Goal: Communication & Community: Answer question/provide support

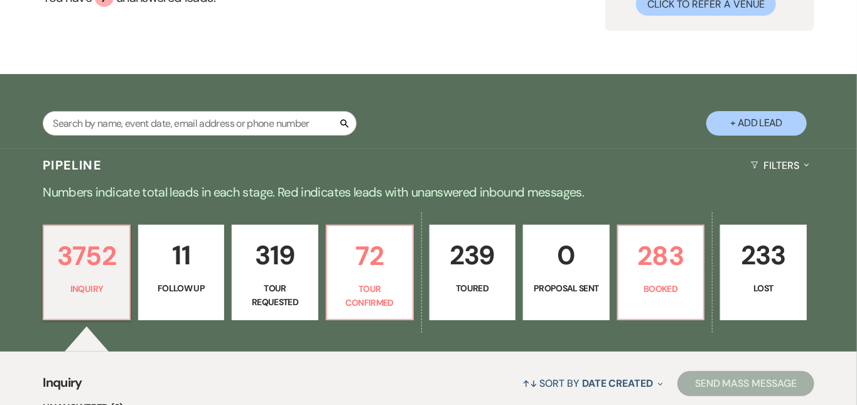
scroll to position [146, 0]
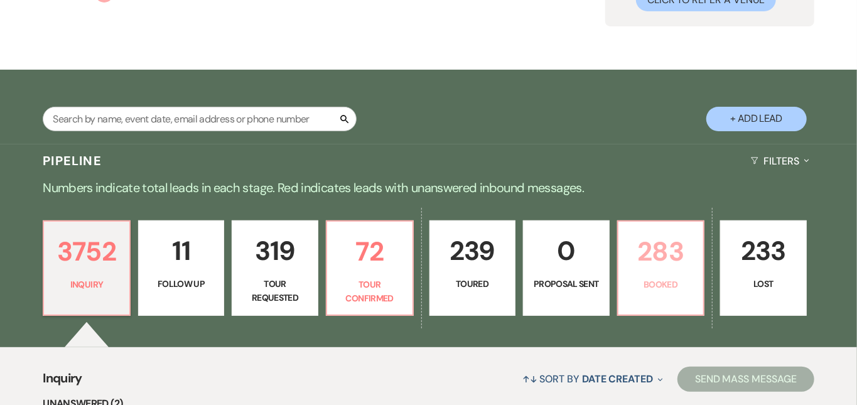
click at [687, 245] on p "283" at bounding box center [661, 251] width 70 height 42
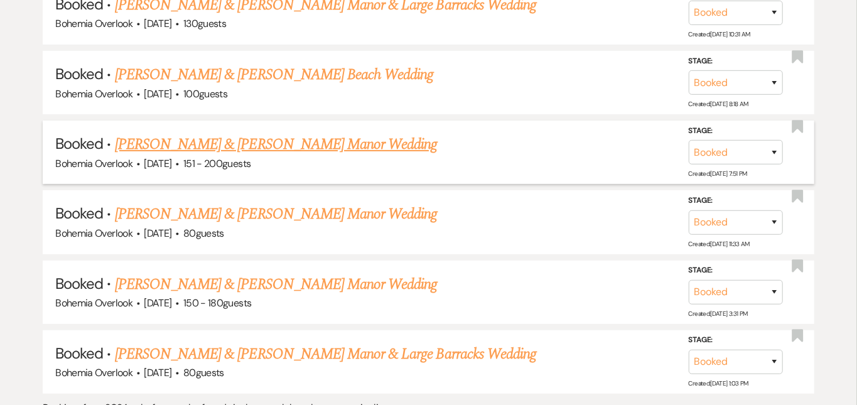
scroll to position [5334, 0]
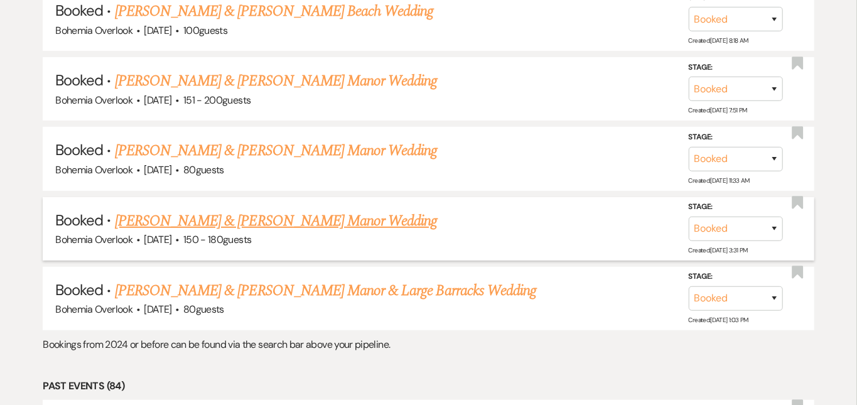
click at [380, 210] on link "[PERSON_NAME] & [PERSON_NAME] Manor Wedding" at bounding box center [276, 221] width 323 height 23
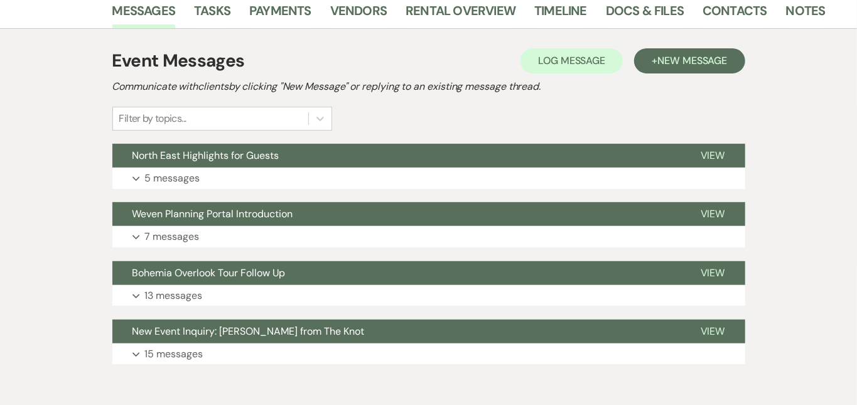
scroll to position [218, 0]
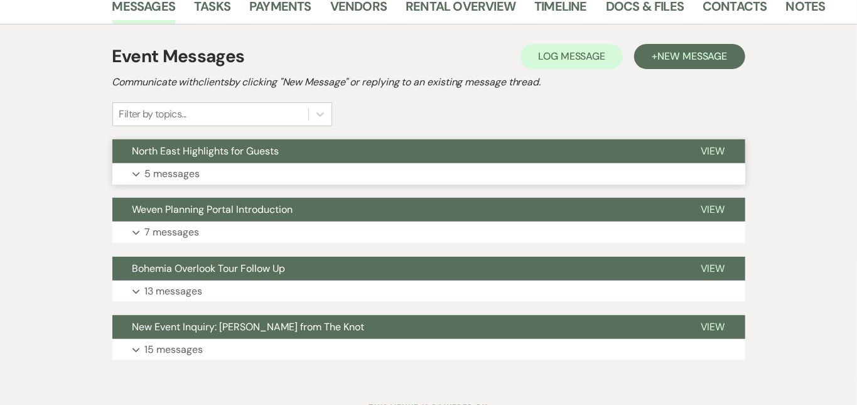
click at [432, 176] on button "Expand 5 messages" at bounding box center [428, 173] width 633 height 21
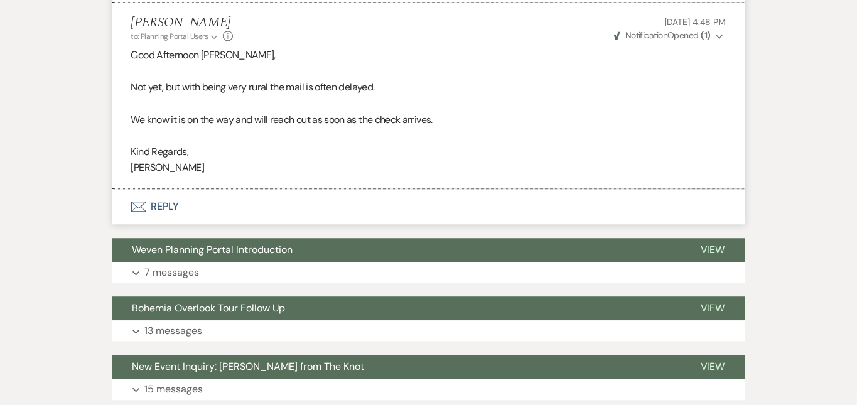
scroll to position [1685, 0]
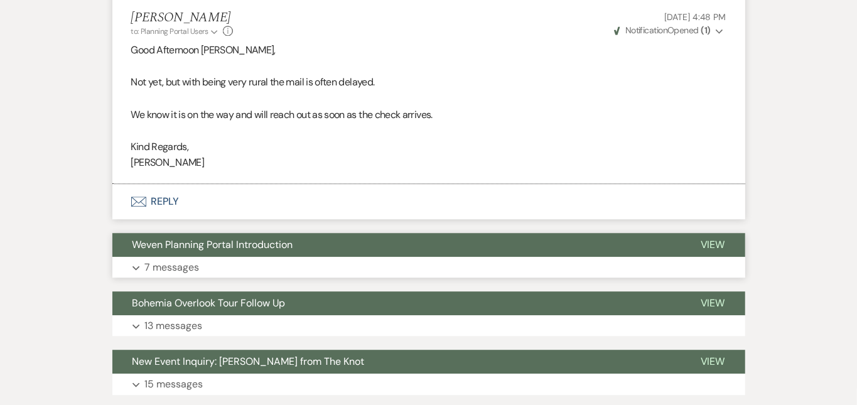
click at [430, 263] on button "Expand 7 messages" at bounding box center [428, 267] width 633 height 21
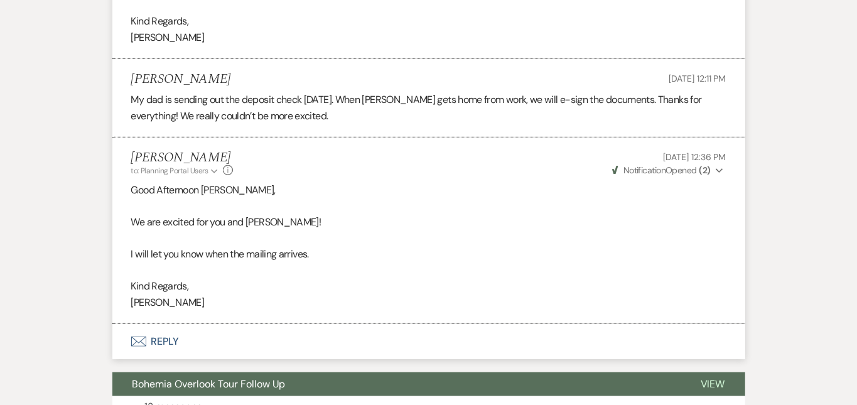
scroll to position [2910, 0]
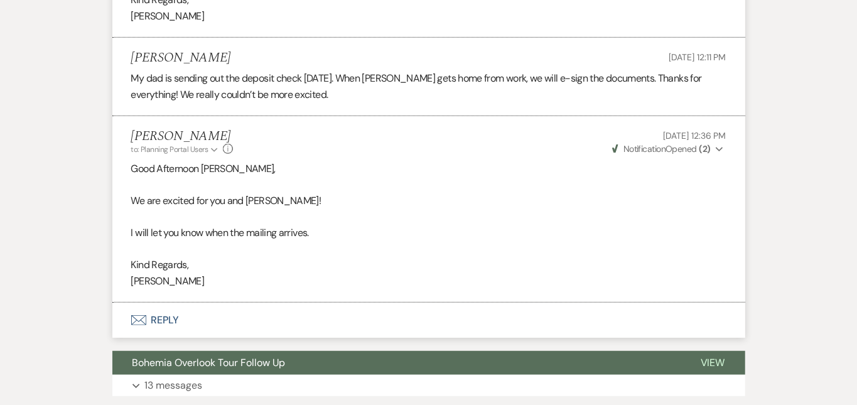
click at [659, 304] on button "Envelope Reply" at bounding box center [428, 320] width 633 height 35
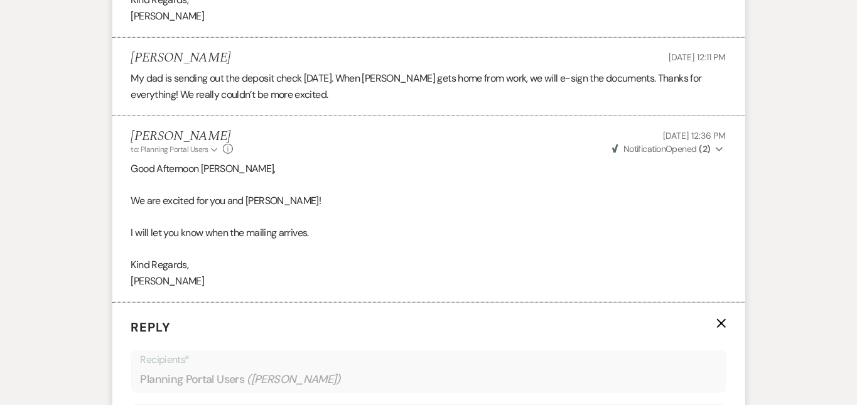
scroll to position [3124, 0]
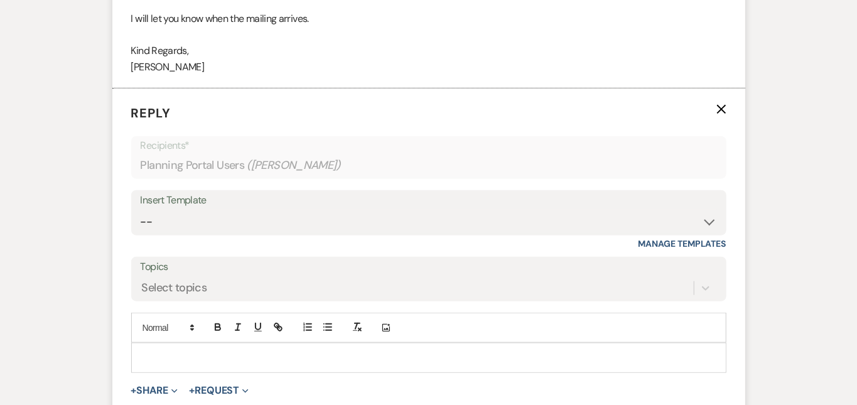
click at [652, 343] on div at bounding box center [429, 357] width 594 height 29
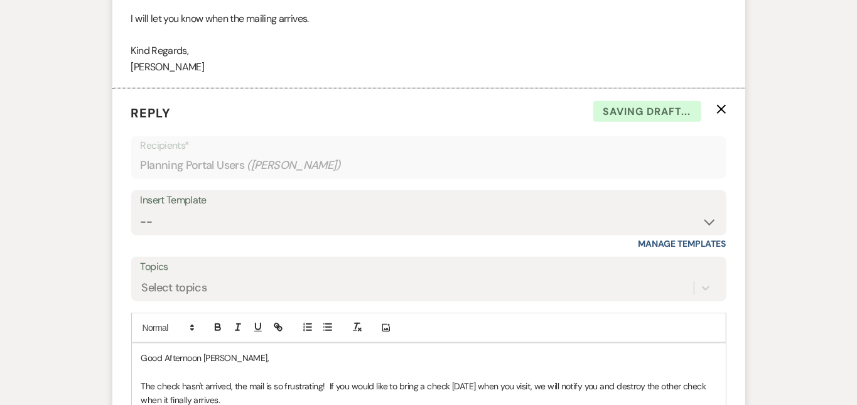
scroll to position [3335, 0]
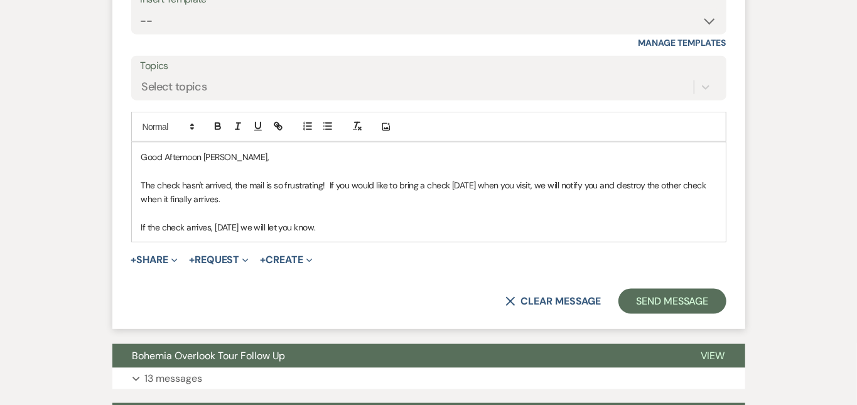
scroll to position [3315, 0]
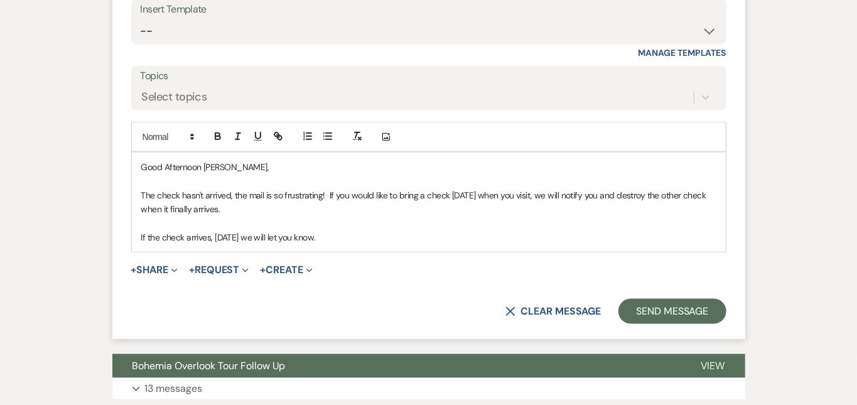
click at [533, 230] on p "If the check arrives, [DATE] we will let you know." at bounding box center [428, 237] width 575 height 14
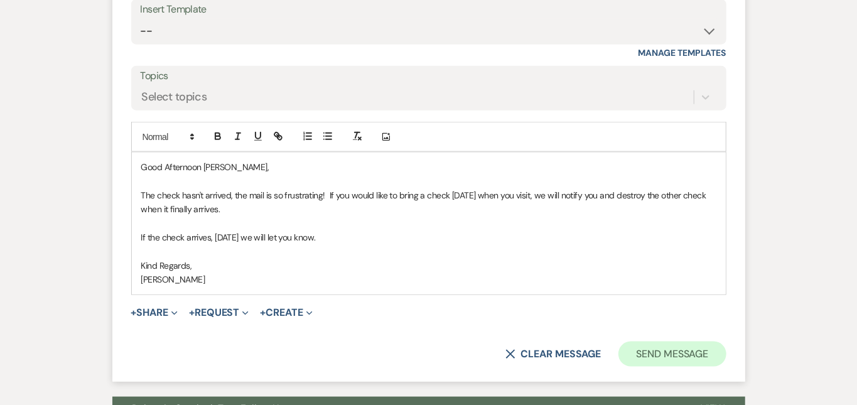
click at [726, 341] on button "Send Message" at bounding box center [671, 353] width 107 height 25
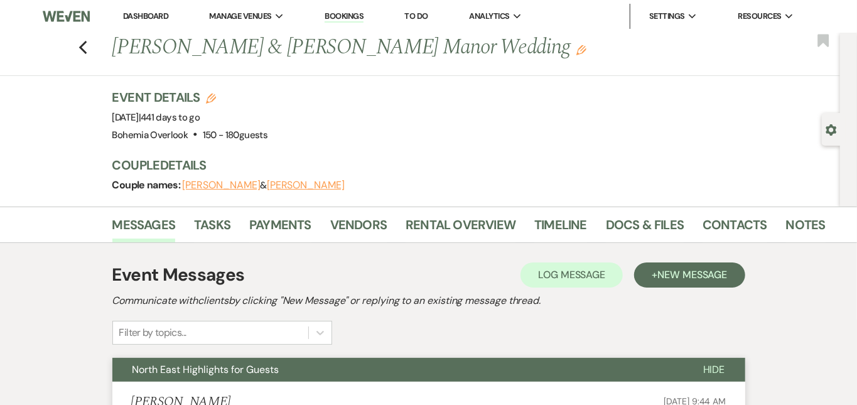
scroll to position [0, 0]
click at [161, 13] on link "Dashboard" at bounding box center [145, 16] width 45 height 11
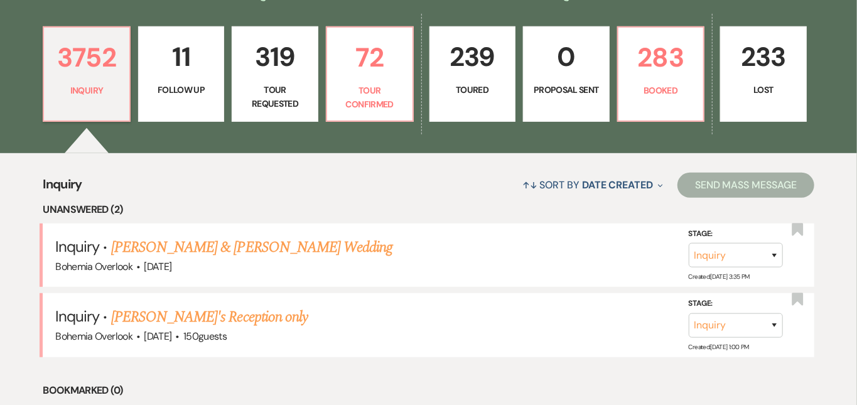
scroll to position [353, 0]
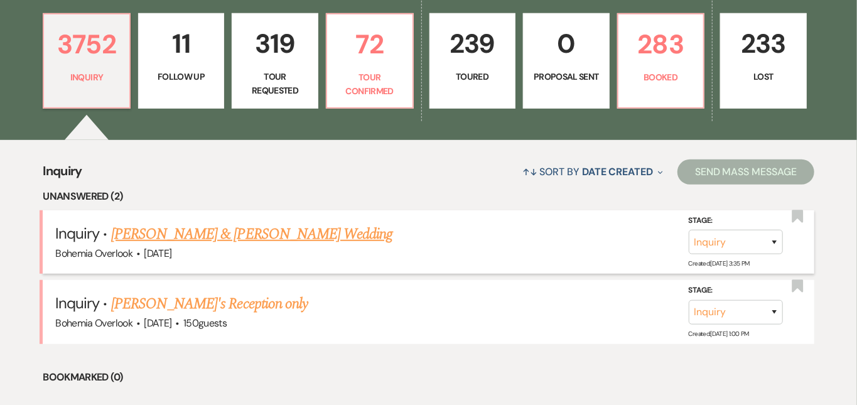
click at [342, 223] on link "[PERSON_NAME] & [PERSON_NAME] Wedding" at bounding box center [251, 234] width 281 height 23
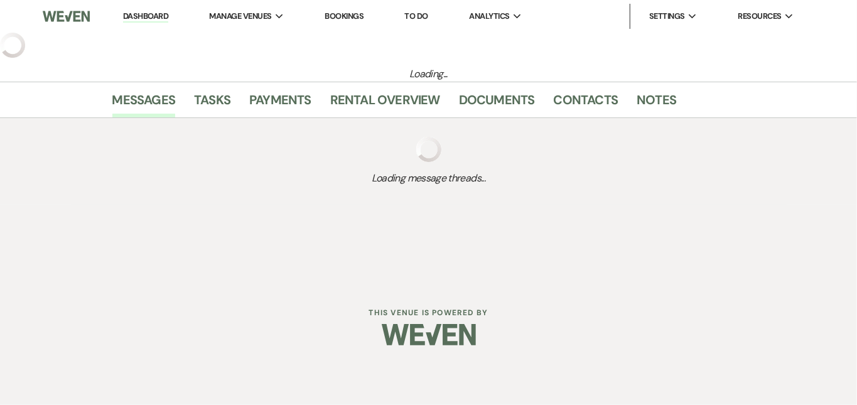
select select "5"
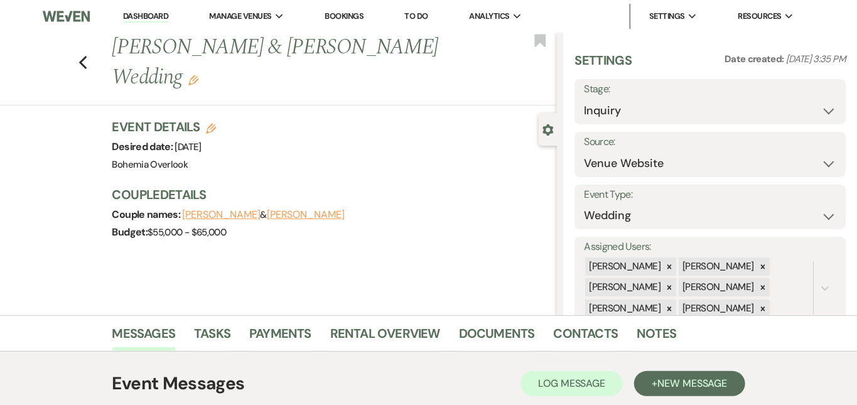
click at [767, 265] on icon at bounding box center [762, 266] width 9 height 9
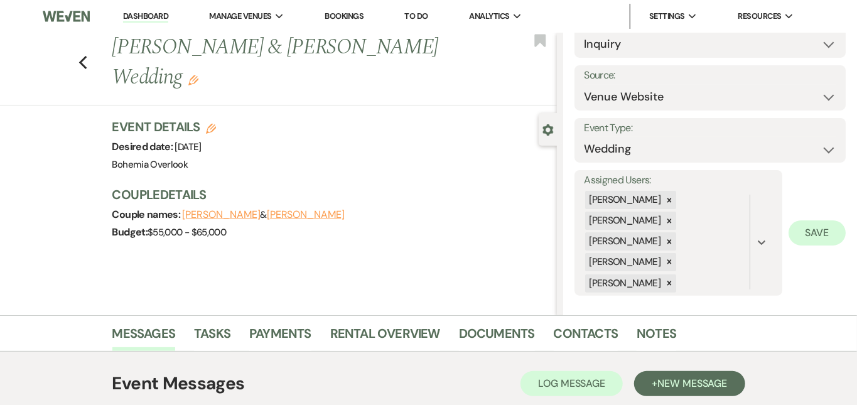
click at [807, 225] on button "Save" at bounding box center [816, 232] width 57 height 25
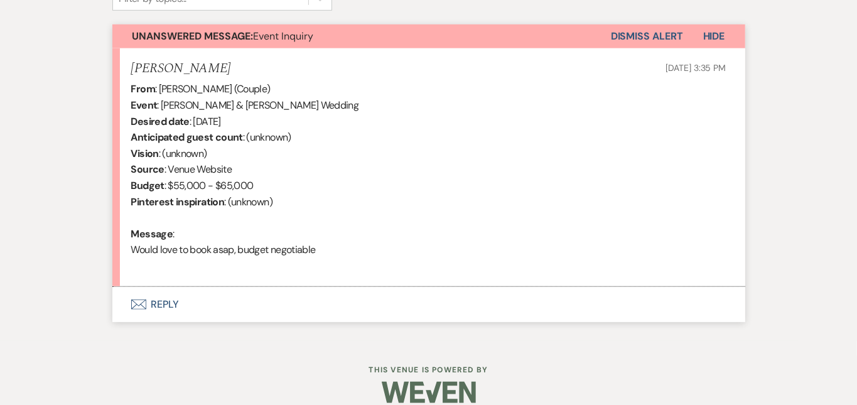
scroll to position [458, 0]
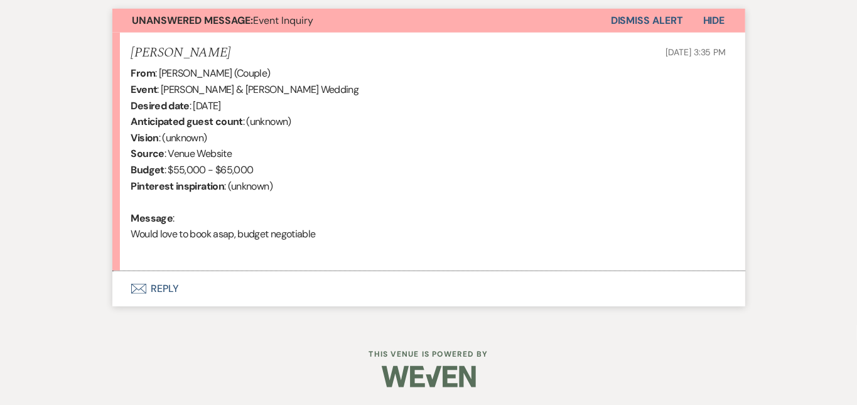
click at [611, 275] on button "Envelope Reply" at bounding box center [428, 288] width 633 height 35
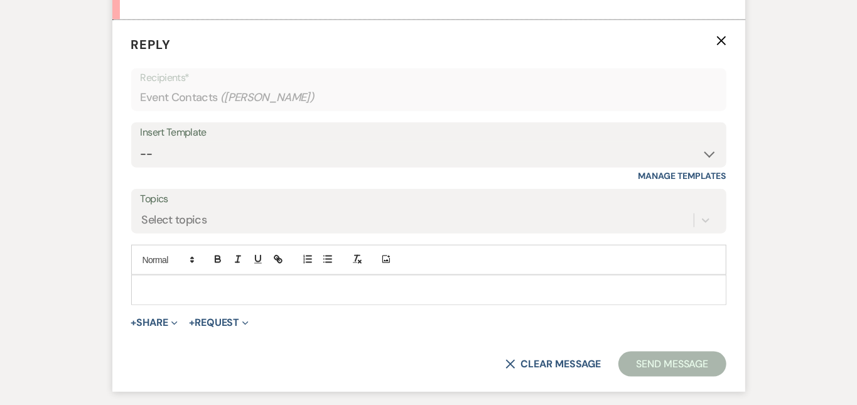
scroll to position [711, 0]
select select "6024"
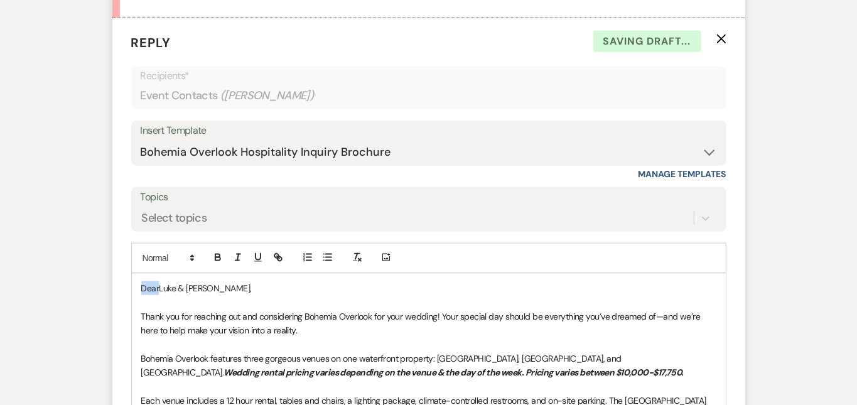
drag, startPoint x: 119, startPoint y: 284, endPoint x: 91, endPoint y: 260, distance: 36.9
click at [131, 260] on div "Add Photo DearLuke & [PERSON_NAME], Thank you for reaching out and considering …" at bounding box center [428, 399] width 595 height 313
click at [837, 163] on div "Messages Tasks Payments Rental Overview Documents Contacts Notes Event Messages…" at bounding box center [428, 160] width 857 height 1113
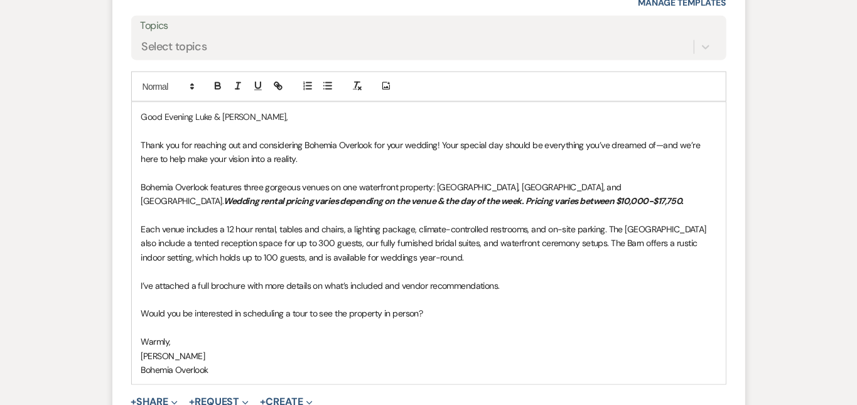
scroll to position [885, 0]
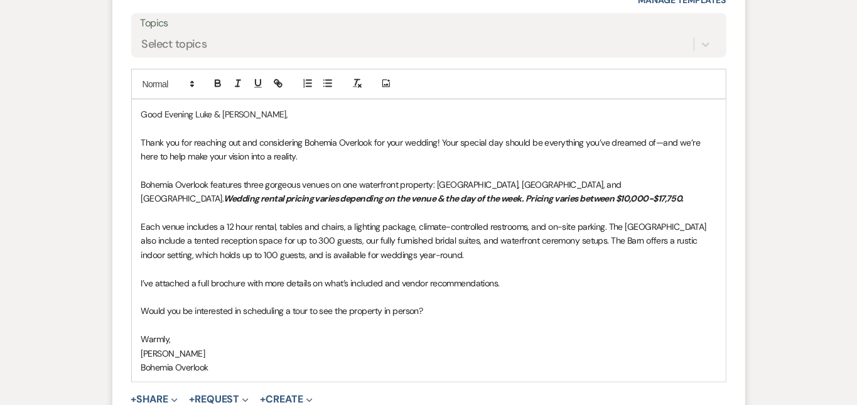
click at [404, 308] on p "Would you be interested in scheduling a tour to see the property in person?" at bounding box center [428, 311] width 575 height 14
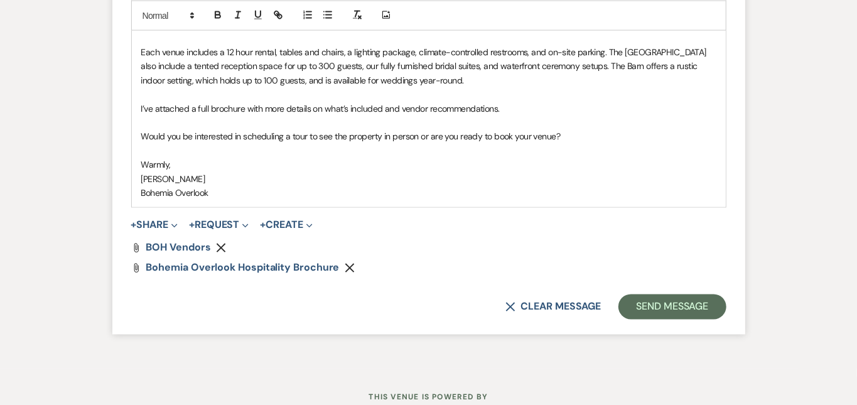
scroll to position [1061, 0]
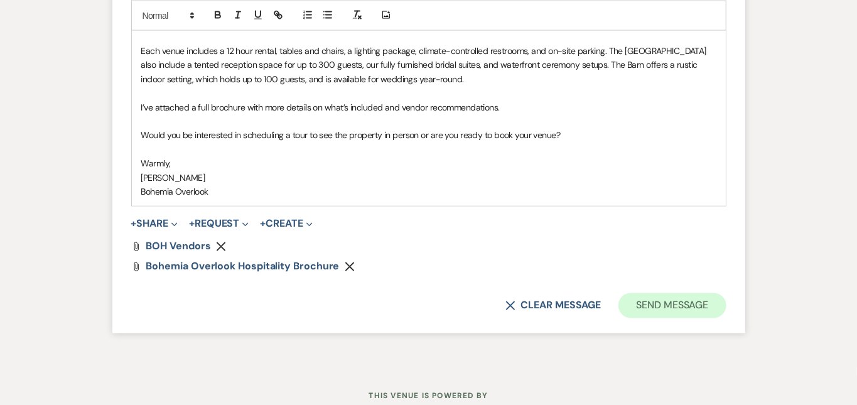
click at [726, 299] on button "Send Message" at bounding box center [671, 305] width 107 height 25
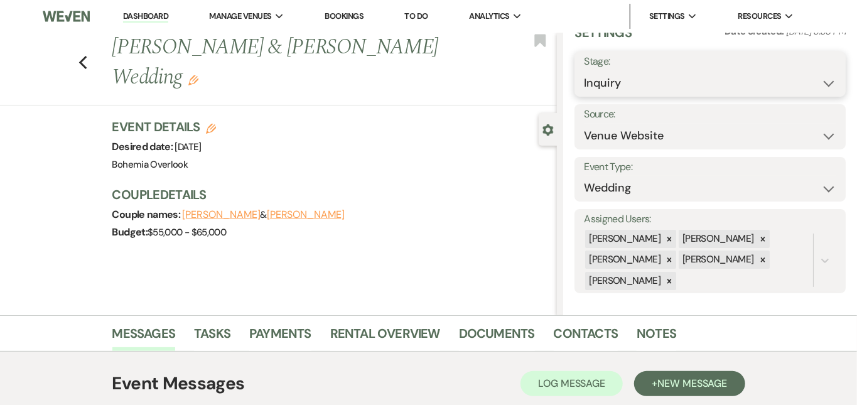
scroll to position [0, 0]
select select "2"
click at [822, 78] on button "Save" at bounding box center [817, 74] width 56 height 25
click at [149, 13] on link "Dashboard" at bounding box center [145, 17] width 45 height 12
select select "2"
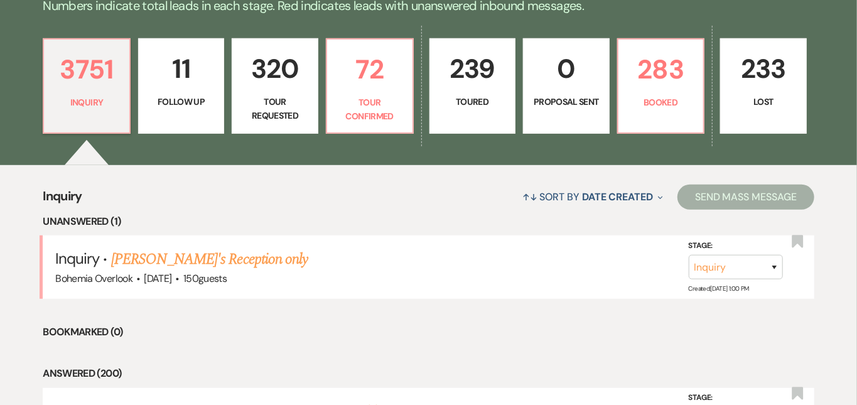
scroll to position [332, 0]
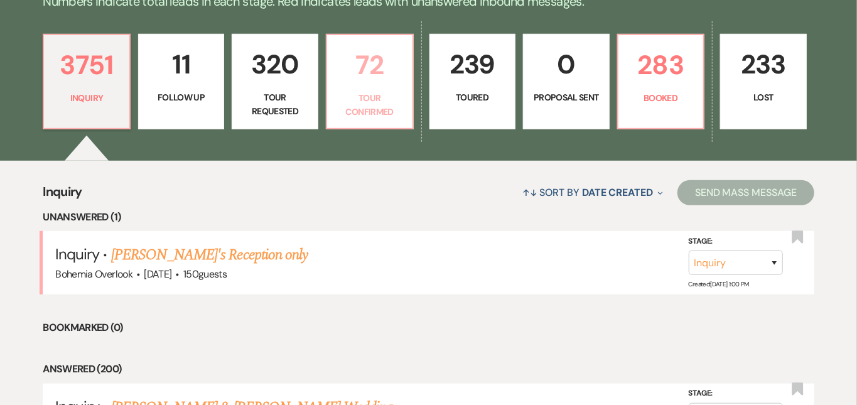
click at [383, 61] on p "72" at bounding box center [370, 65] width 70 height 42
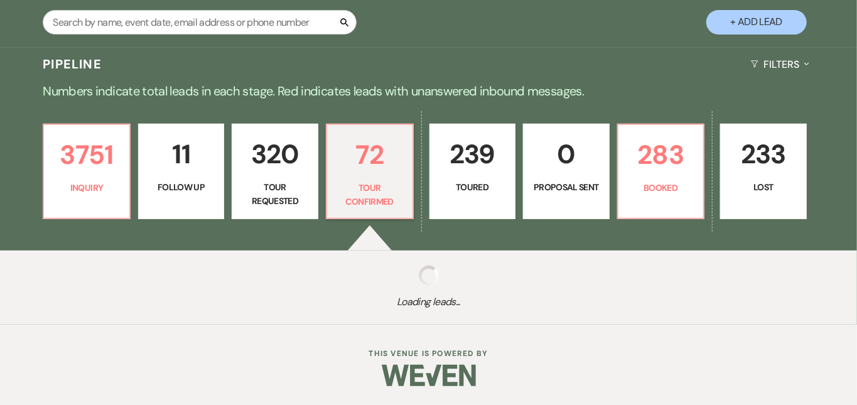
scroll to position [229, 0]
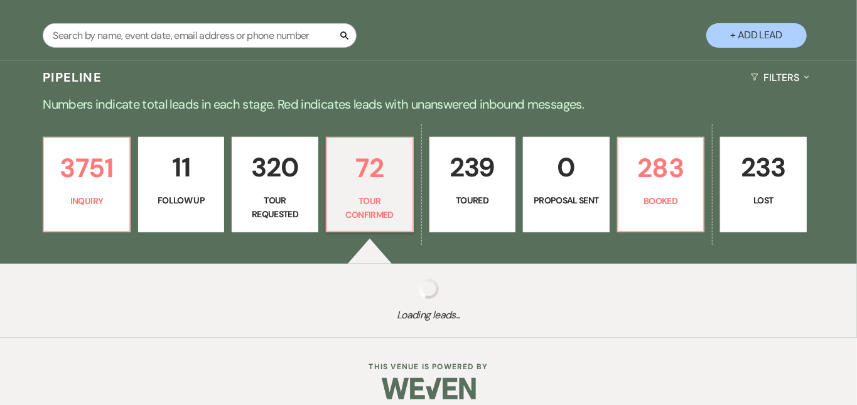
select select "4"
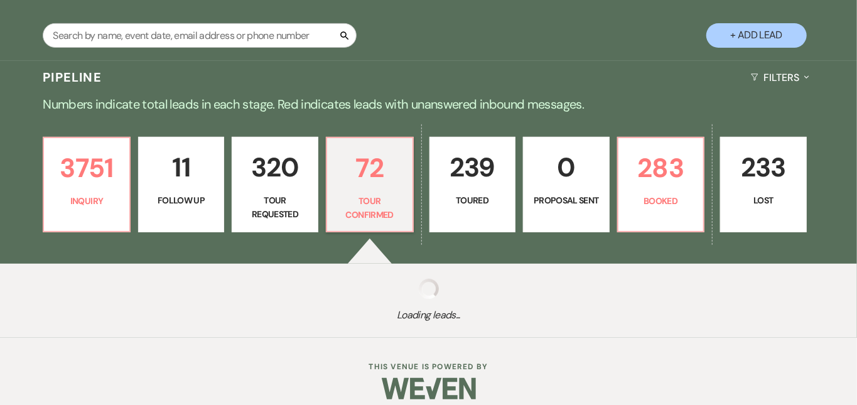
select select "4"
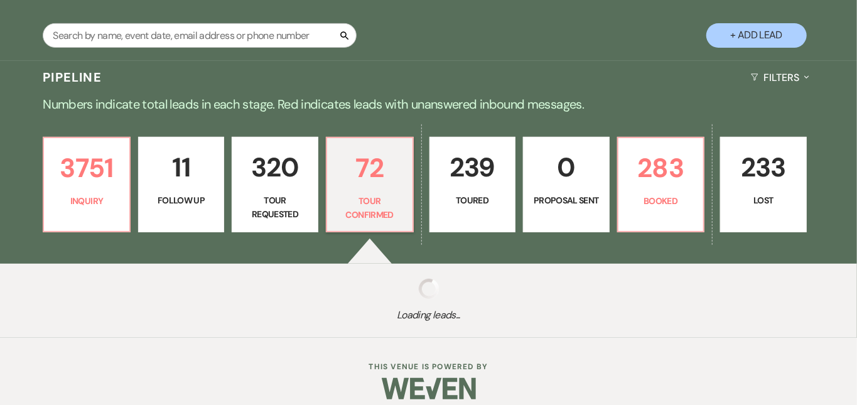
select select "4"
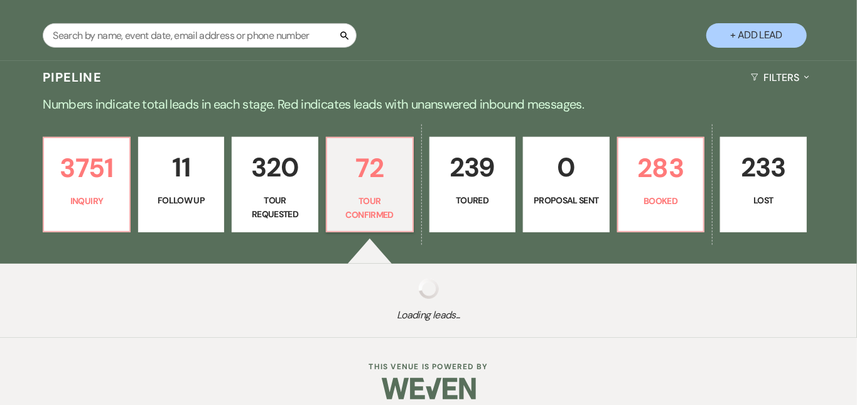
select select "4"
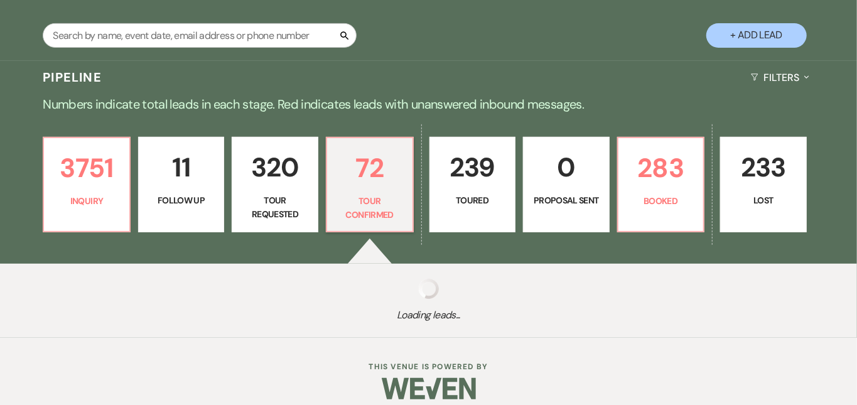
select select "4"
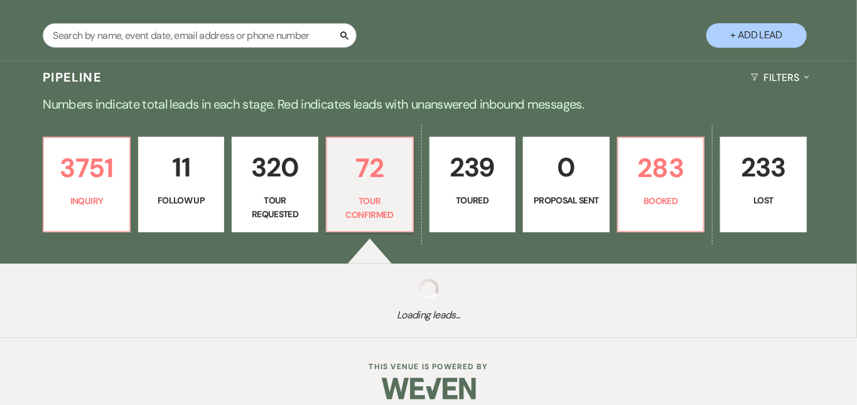
select select "4"
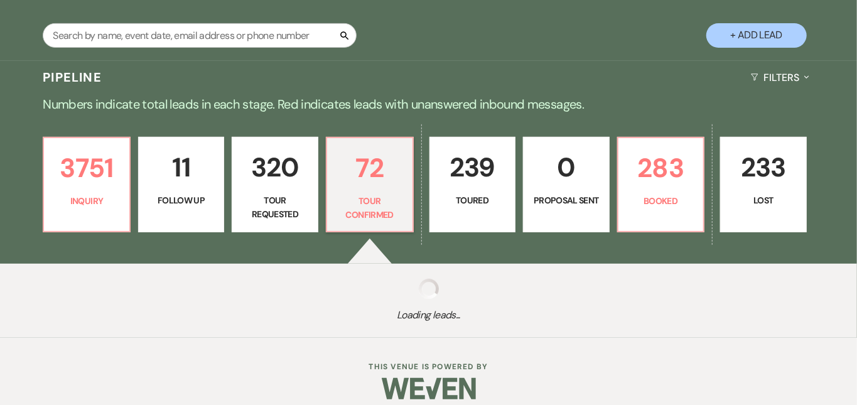
select select "4"
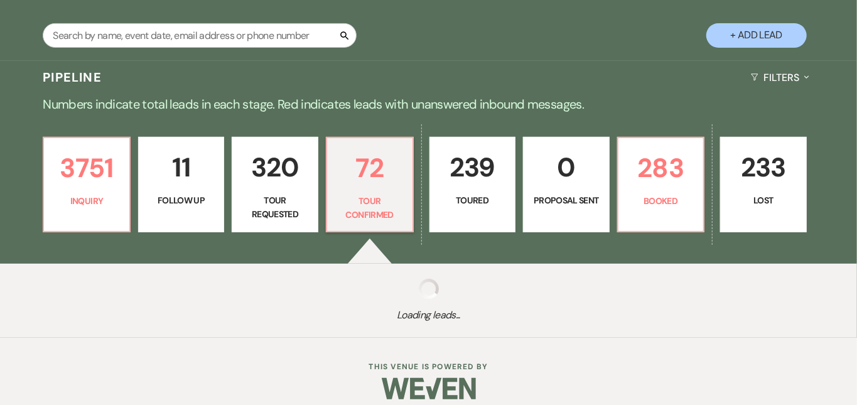
select select "4"
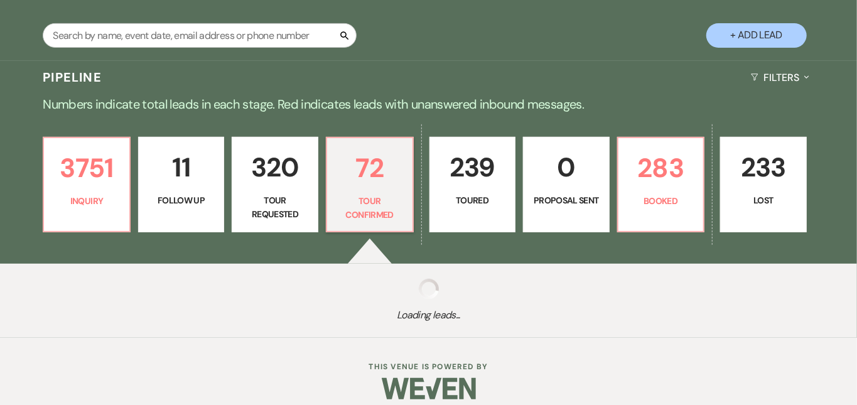
select select "4"
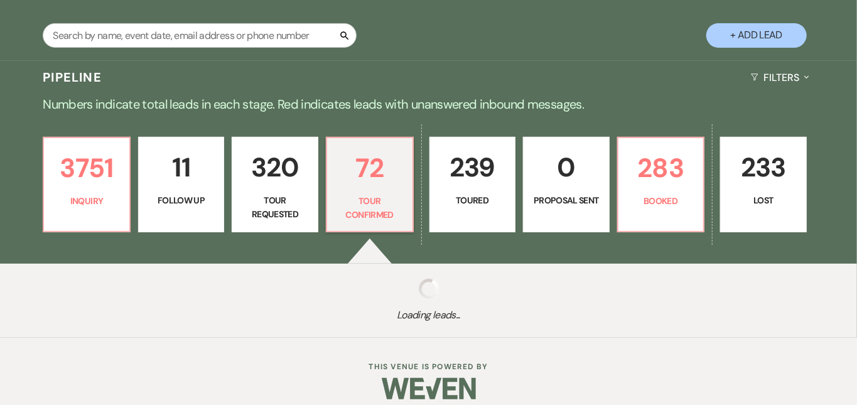
select select "4"
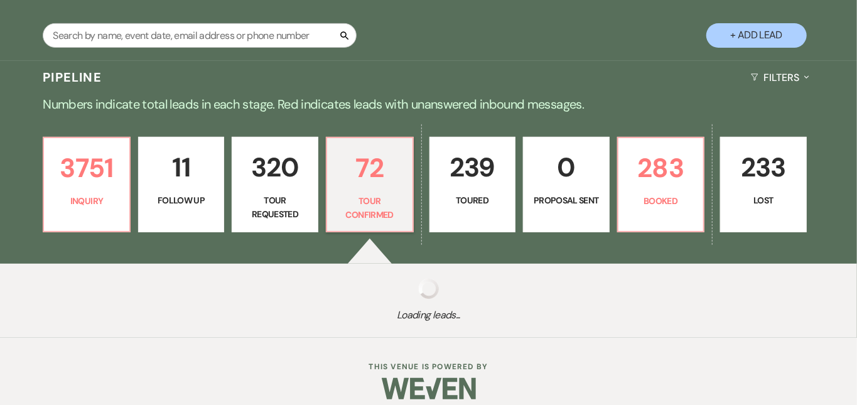
select select "4"
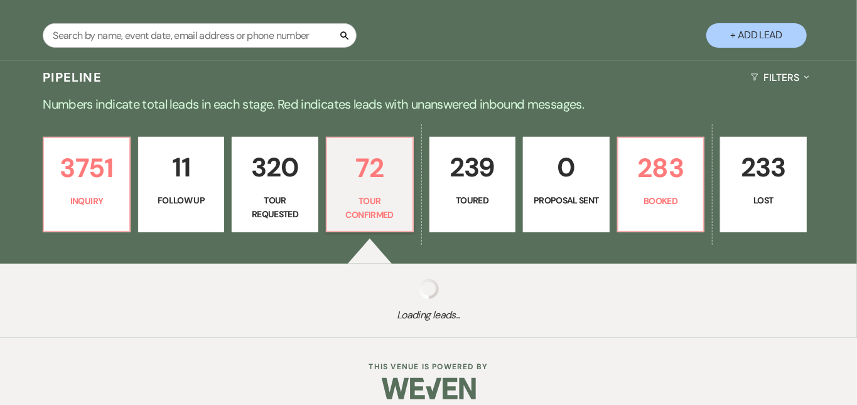
select select "4"
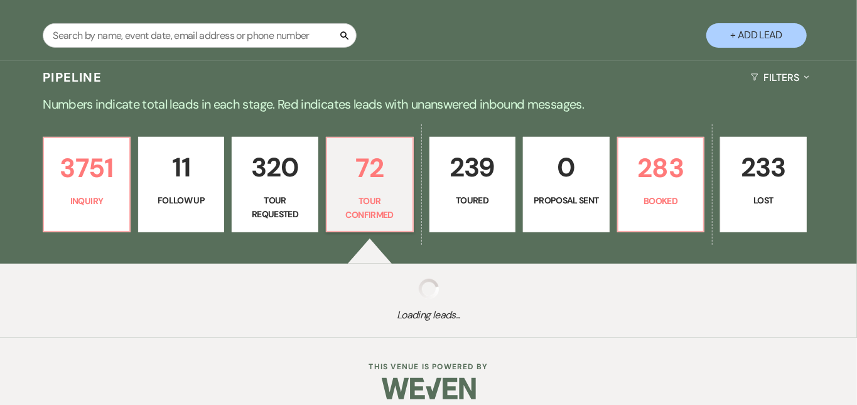
select select "4"
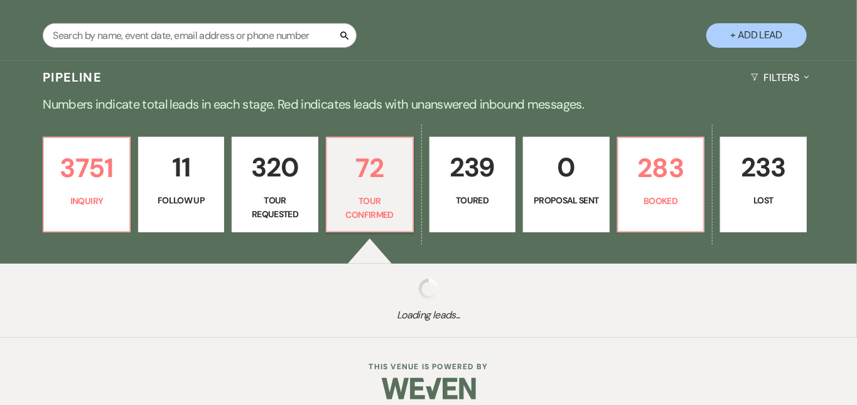
select select "4"
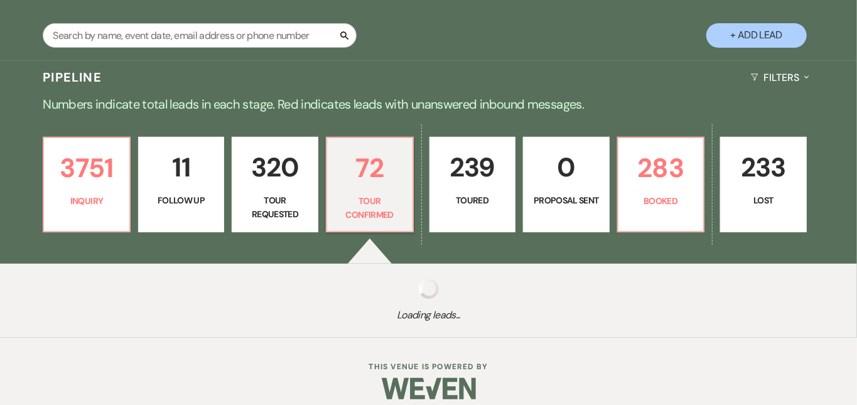
select select "4"
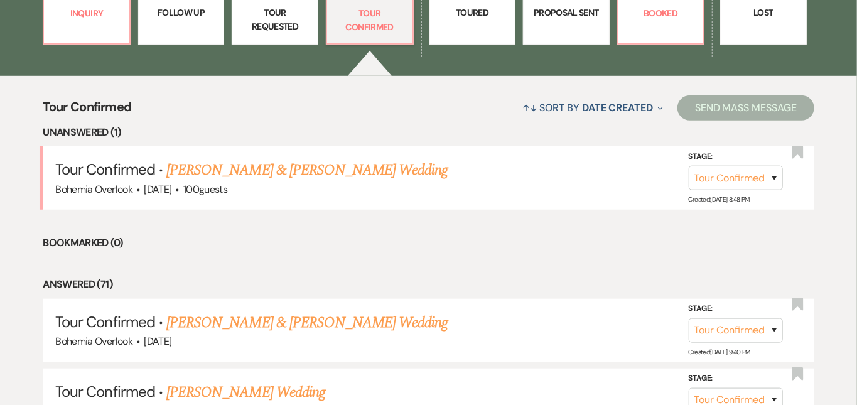
scroll to position [430, 0]
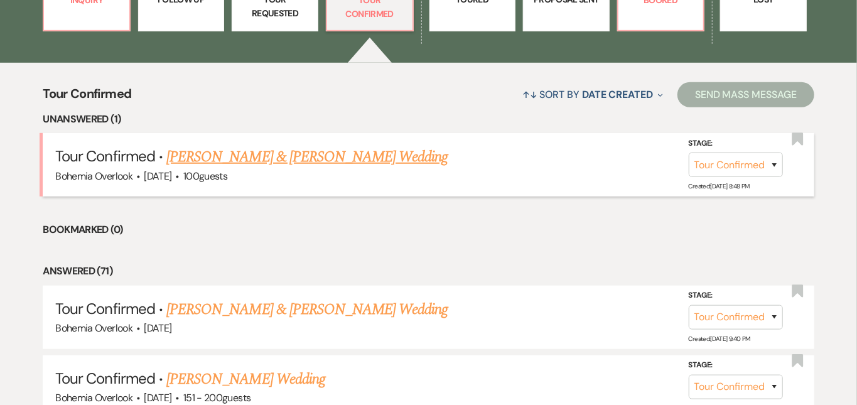
click at [330, 146] on link "[PERSON_NAME] & [PERSON_NAME] Wedding" at bounding box center [306, 157] width 281 height 23
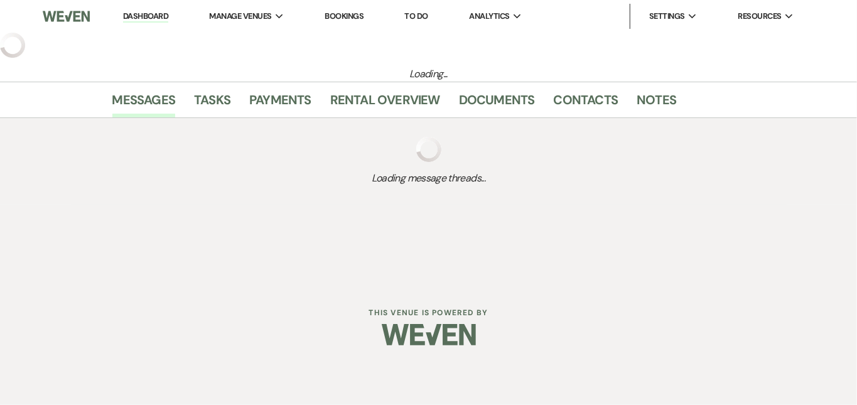
select select "4"
select select "5"
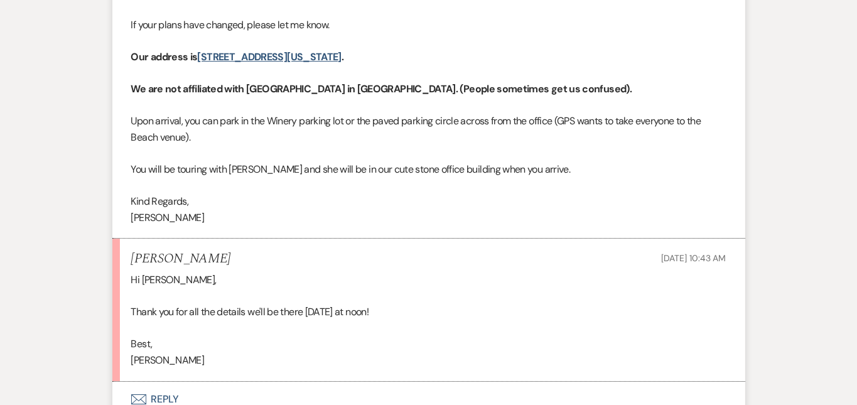
scroll to position [2205, 0]
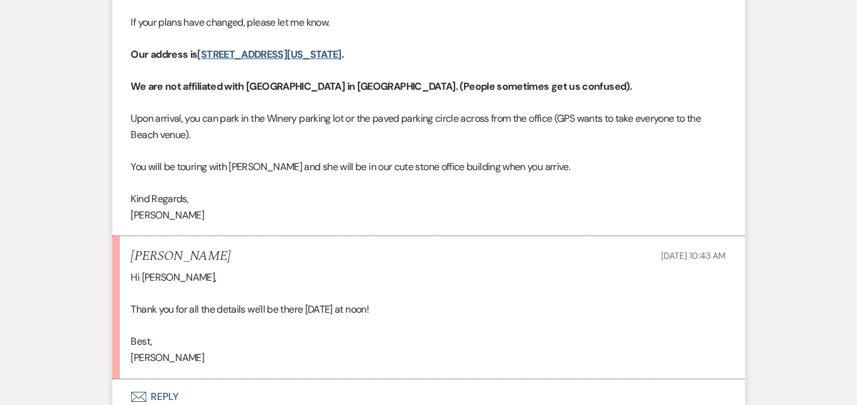
click at [275, 379] on button "Envelope Reply" at bounding box center [428, 396] width 633 height 35
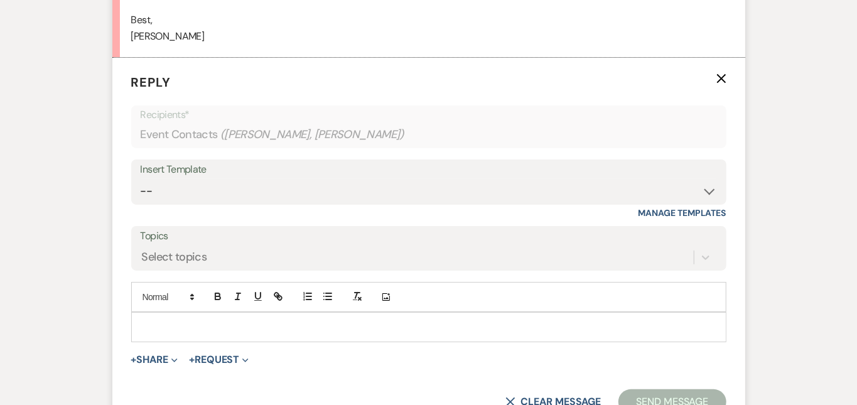
click at [269, 313] on div at bounding box center [429, 327] width 594 height 29
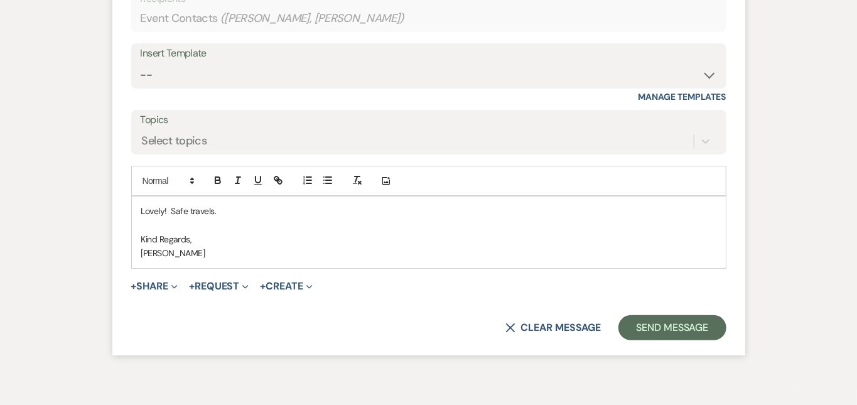
scroll to position [2667, 0]
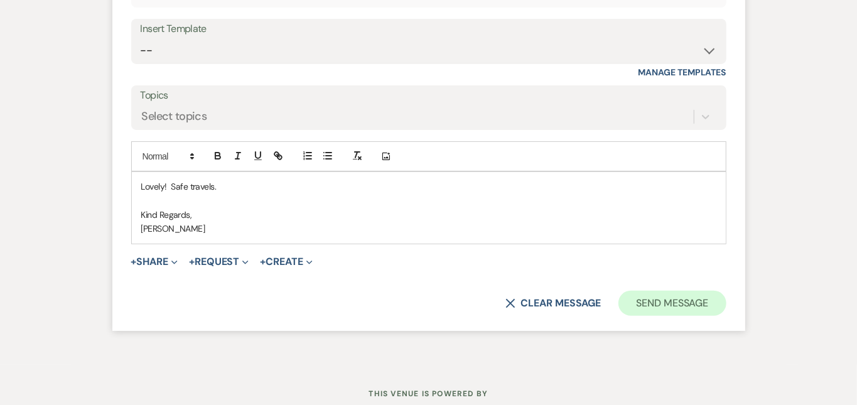
click at [717, 291] on button "Send Message" at bounding box center [671, 303] width 107 height 25
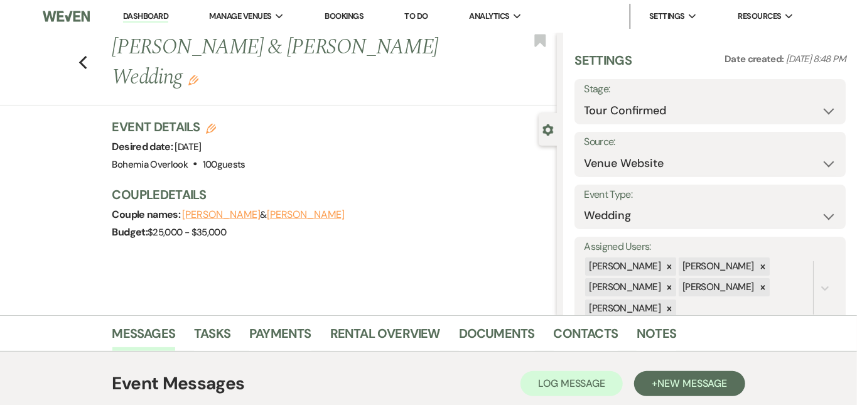
scroll to position [0, 0]
click at [161, 16] on link "Dashboard" at bounding box center [145, 17] width 45 height 12
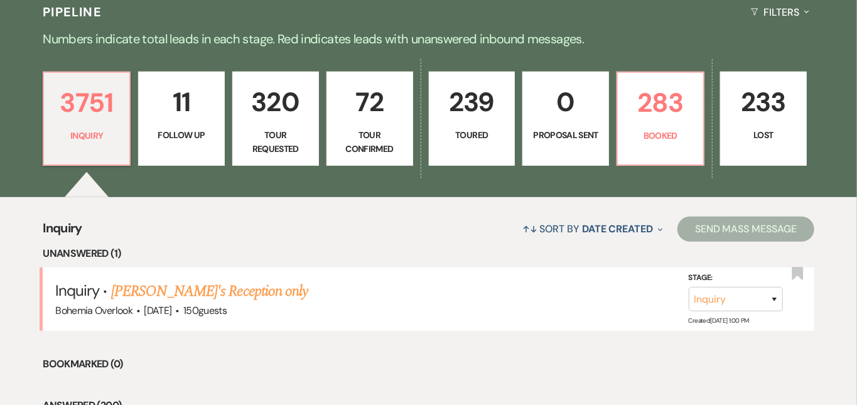
scroll to position [308, 0]
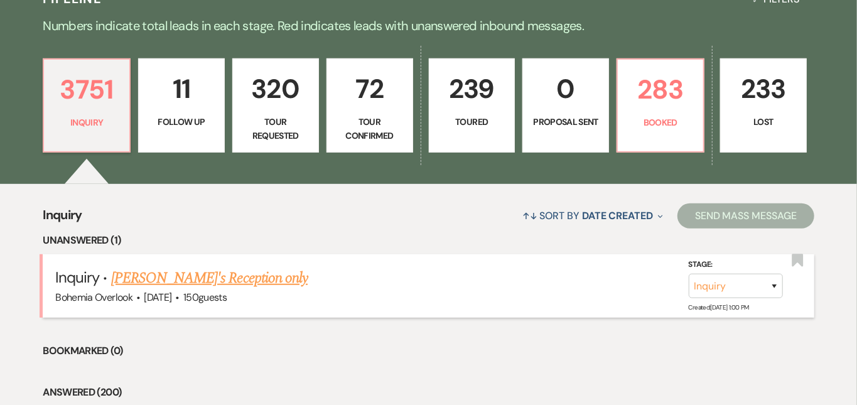
click at [239, 267] on link "[PERSON_NAME]'s Reception only" at bounding box center [209, 278] width 196 height 23
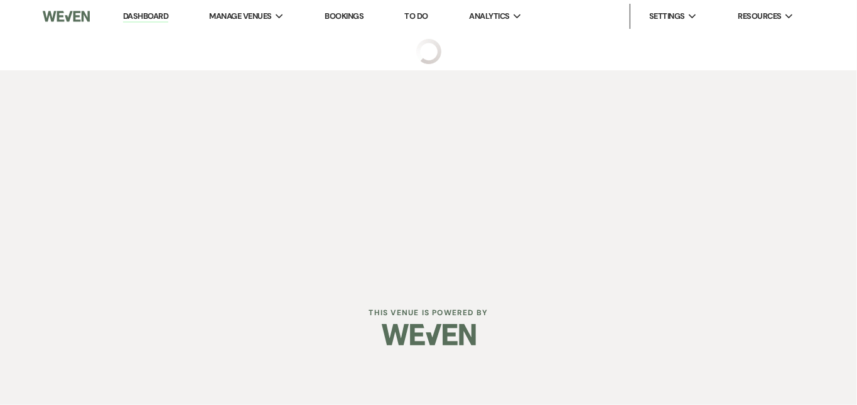
select select "5"
select select "13"
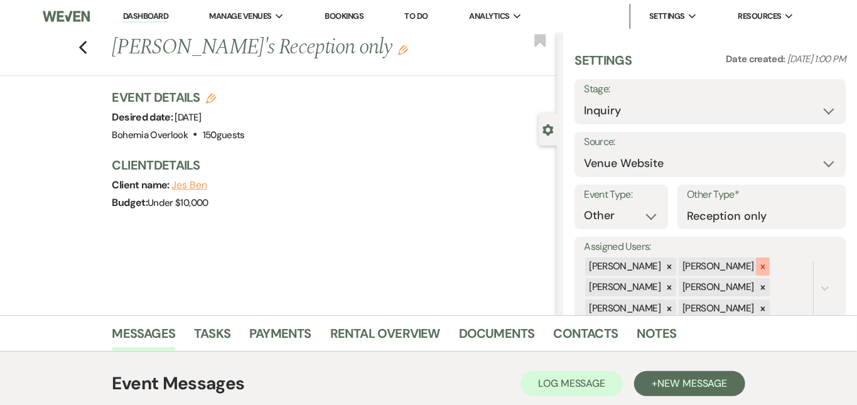
click at [767, 262] on icon at bounding box center [762, 266] width 9 height 9
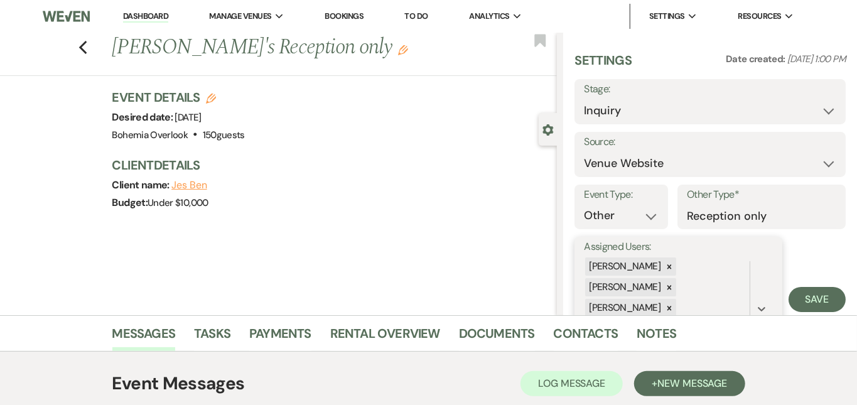
scroll to position [67, 0]
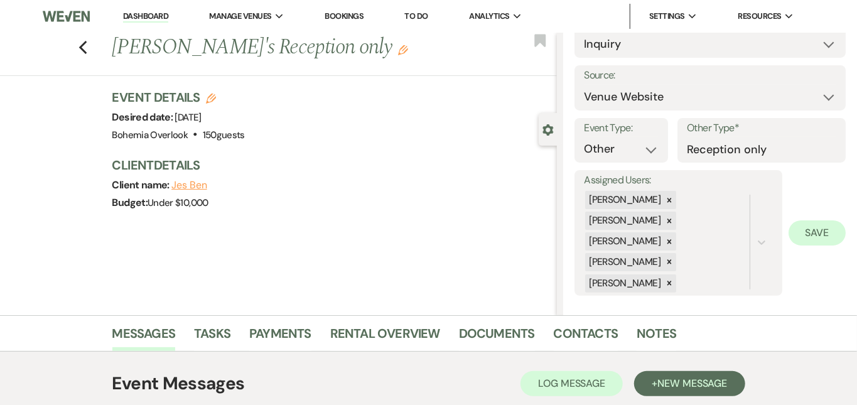
click at [825, 226] on button "Save" at bounding box center [816, 232] width 57 height 25
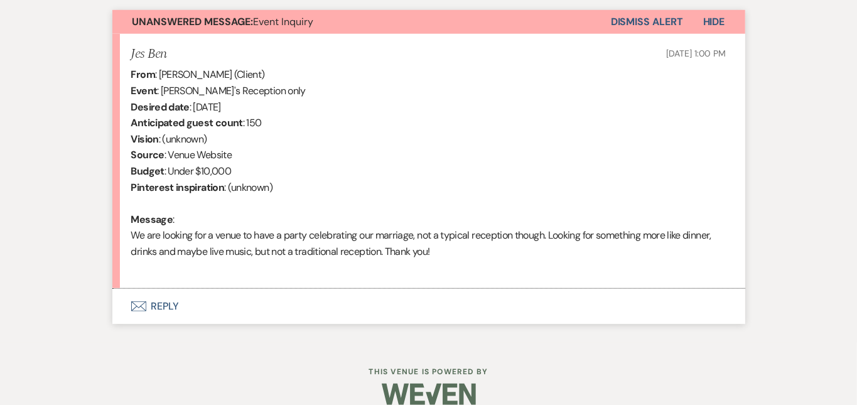
scroll to position [475, 0]
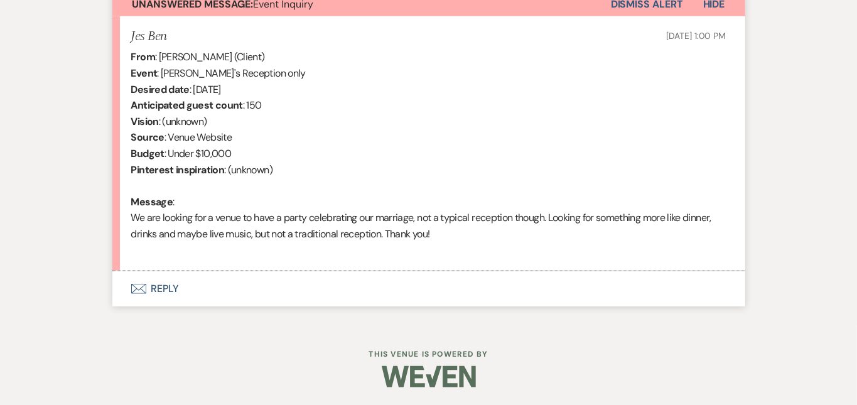
click at [606, 285] on button "Envelope Reply" at bounding box center [428, 288] width 633 height 35
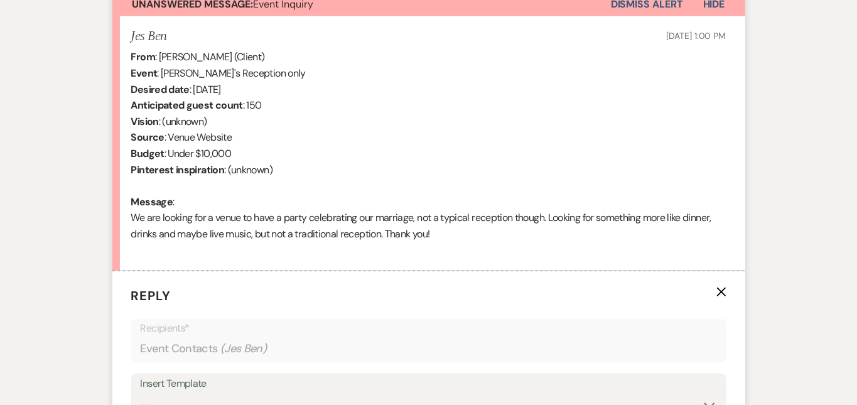
scroll to position [727, 0]
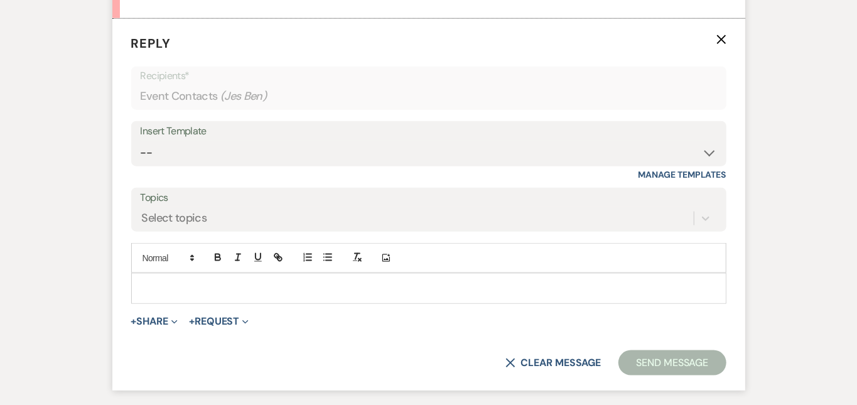
click at [832, 114] on div "Messages Tasks Payments Rental Overview Documents Contacts Notes Event Messages…" at bounding box center [428, 6] width 857 height 836
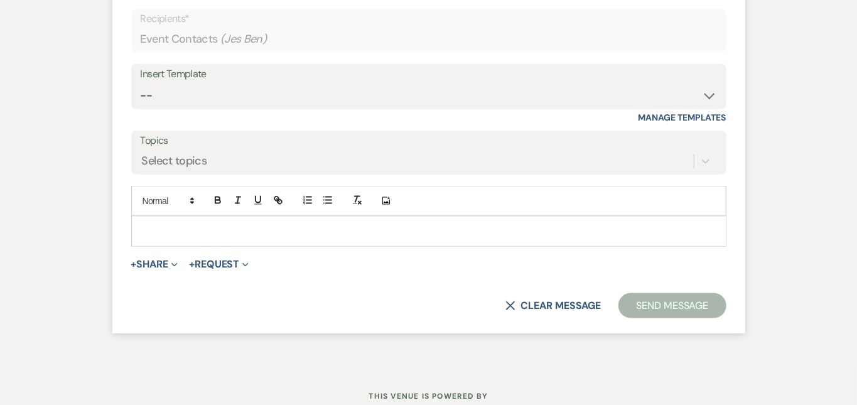
scroll to position [790, 0]
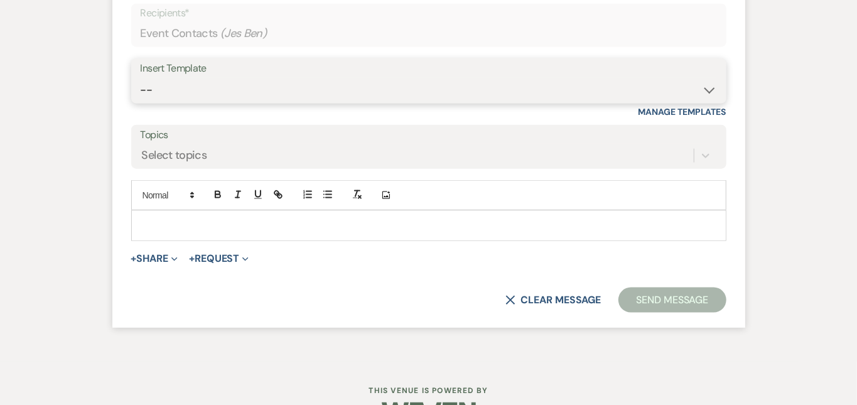
select select "6024"
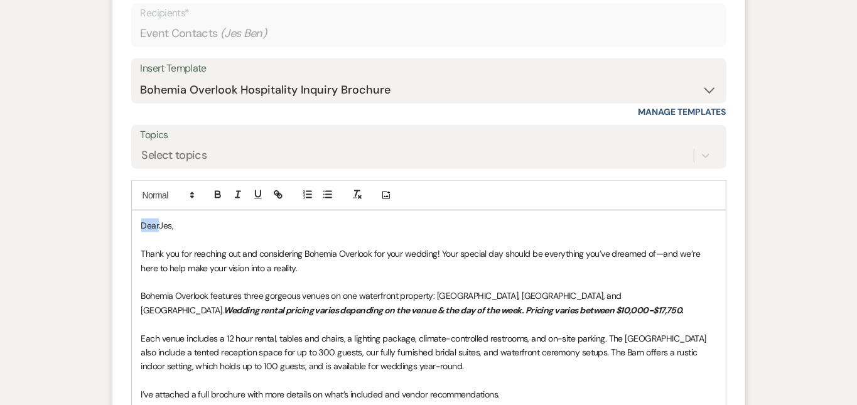
drag, startPoint x: 119, startPoint y: 222, endPoint x: 68, endPoint y: 196, distance: 56.7
click at [68, 196] on div "Messages Tasks Payments Rental Overview Documents Contacts Notes Event Messages…" at bounding box center [428, 89] width 857 height 1129
click at [493, 370] on p "Each venue includes a 12 hour rental, tables and chairs, a lighting package, cl…" at bounding box center [428, 352] width 575 height 42
click at [829, 271] on div "Messages Tasks Payments Rental Overview Documents Contacts Notes Event Messages…" at bounding box center [428, 104] width 857 height 1158
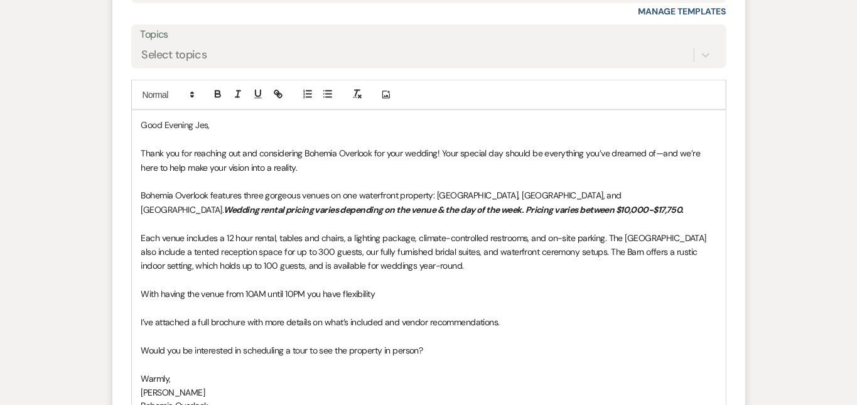
scroll to position [899, 0]
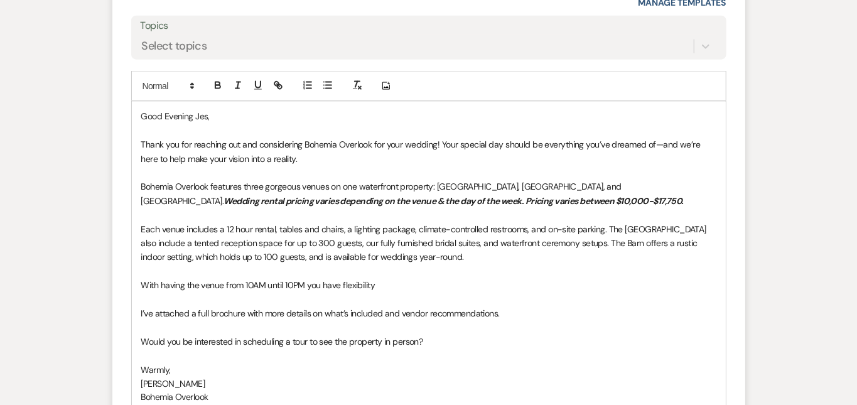
click at [417, 284] on p "With having the venue from 10AM until 10PM you have flexibility" at bounding box center [428, 285] width 575 height 14
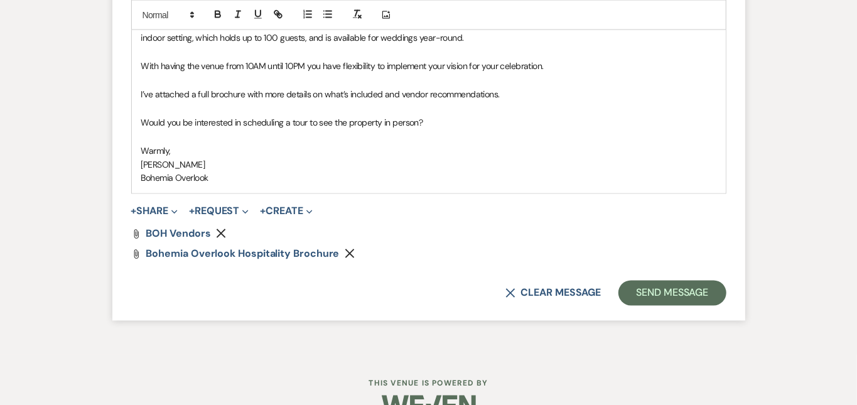
scroll to position [1125, 0]
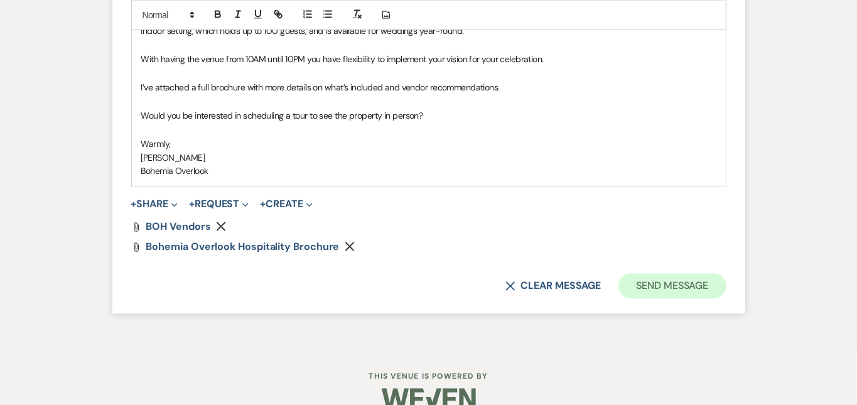
click at [712, 284] on button "Send Message" at bounding box center [671, 286] width 107 height 25
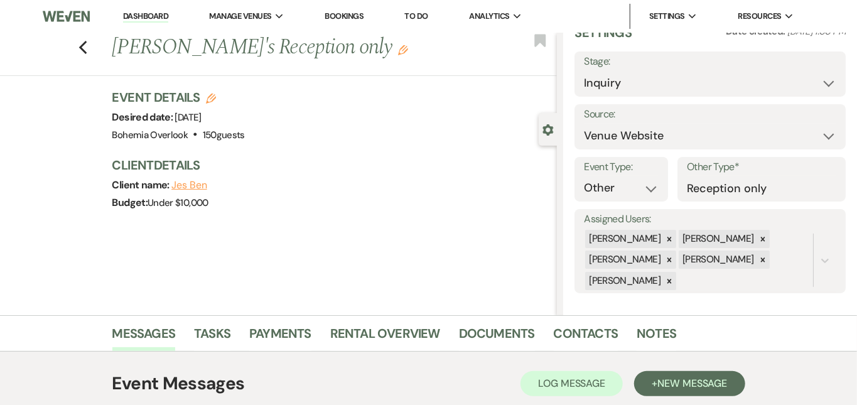
scroll to position [0, 0]
click at [148, 13] on link "Dashboard" at bounding box center [145, 17] width 45 height 12
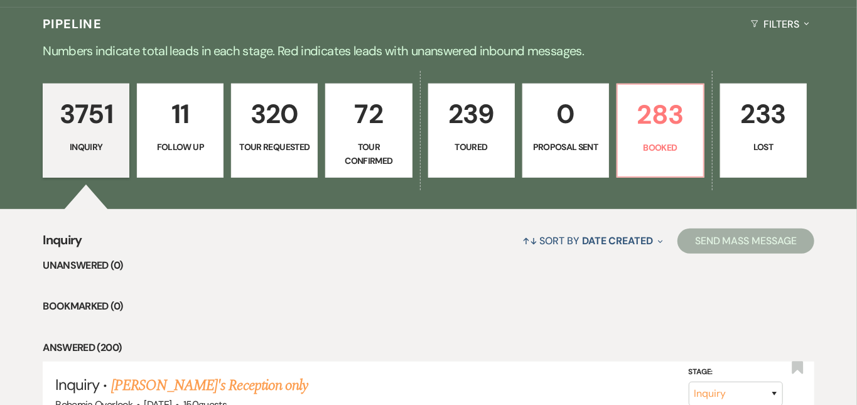
scroll to position [293, 0]
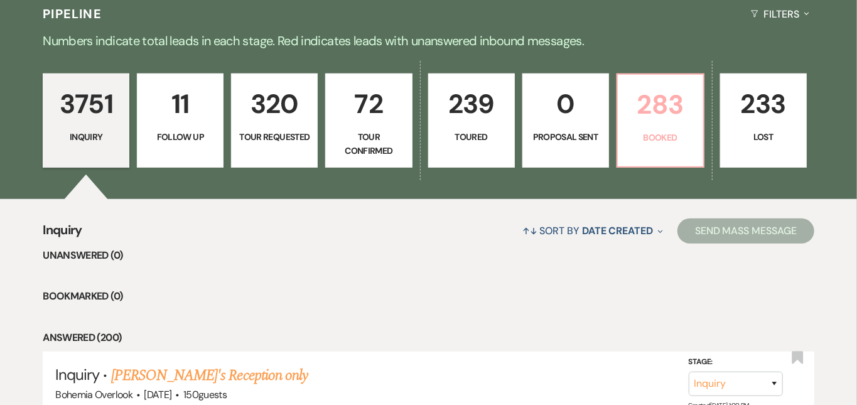
click at [696, 102] on p "283" at bounding box center [660, 104] width 70 height 42
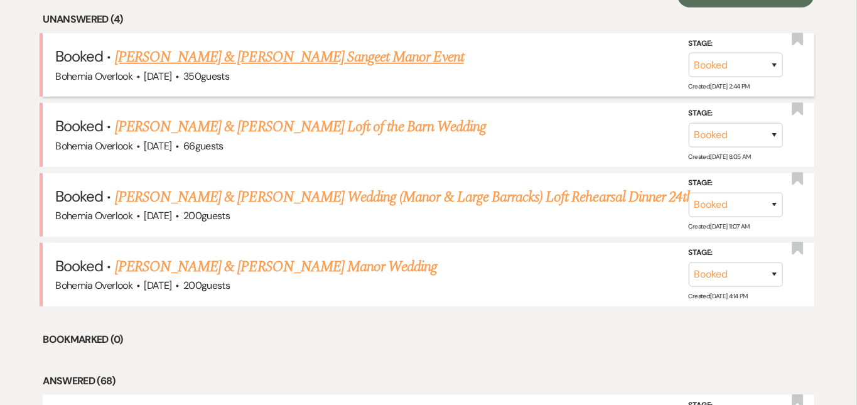
scroll to position [540, 0]
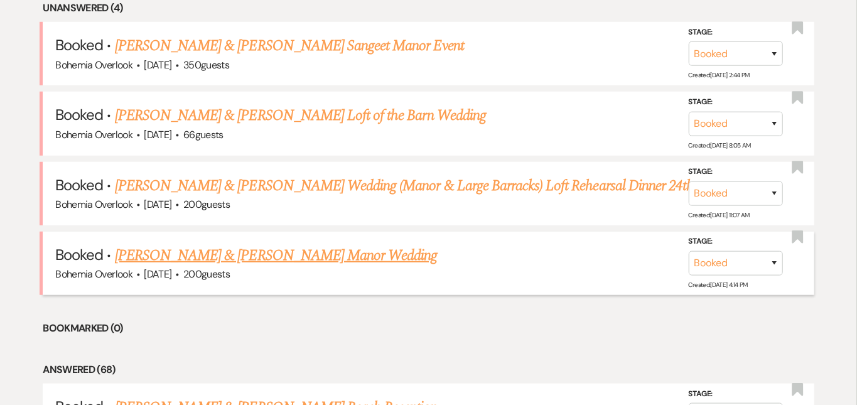
click at [406, 245] on link "[PERSON_NAME] & [PERSON_NAME] Manor Wedding" at bounding box center [276, 255] width 323 height 23
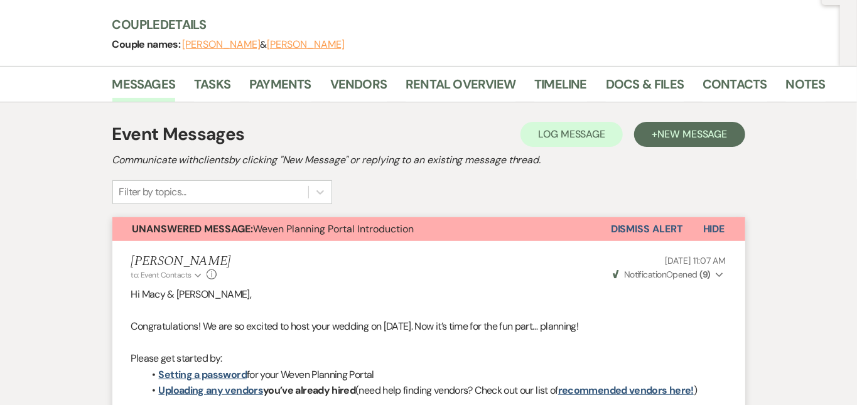
scroll to position [139, 0]
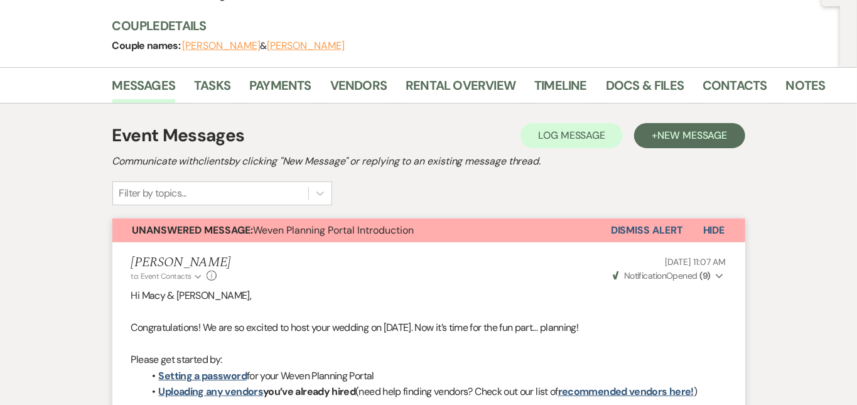
click at [683, 232] on button "Dismiss Alert" at bounding box center [647, 230] width 72 height 24
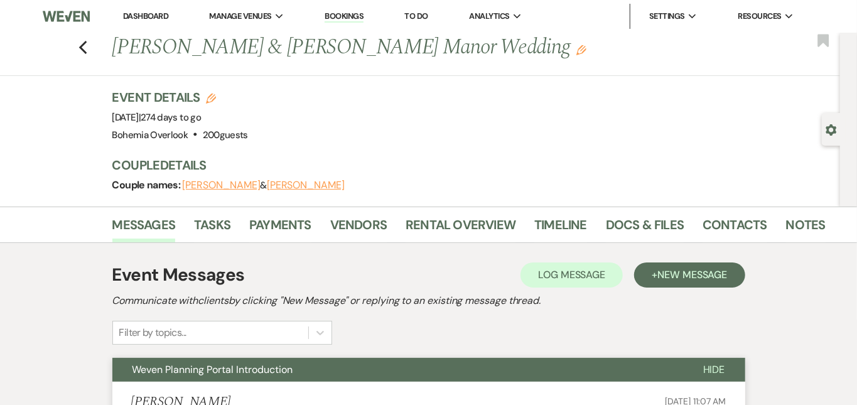
scroll to position [0, 0]
click at [158, 19] on link "Dashboard" at bounding box center [145, 16] width 45 height 11
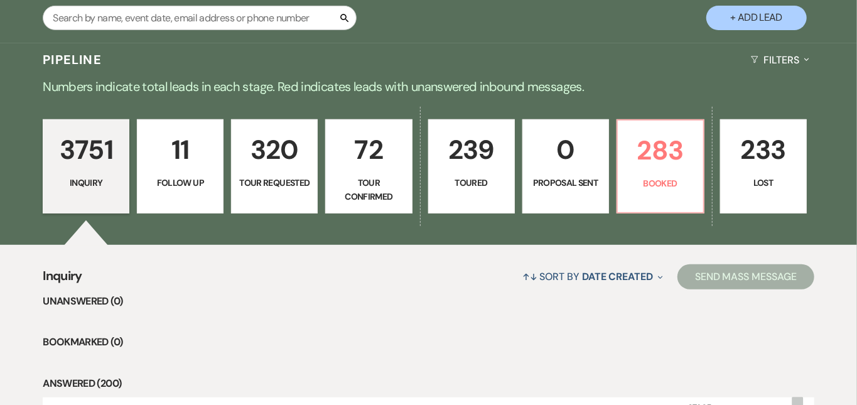
scroll to position [254, 0]
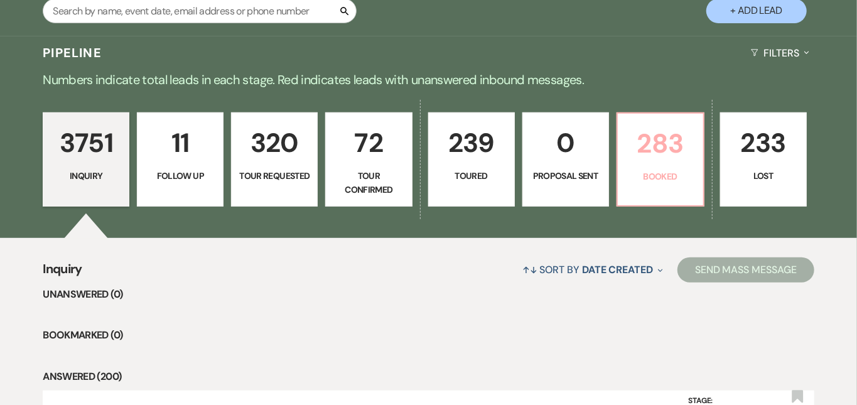
click at [696, 131] on p "283" at bounding box center [660, 143] width 70 height 42
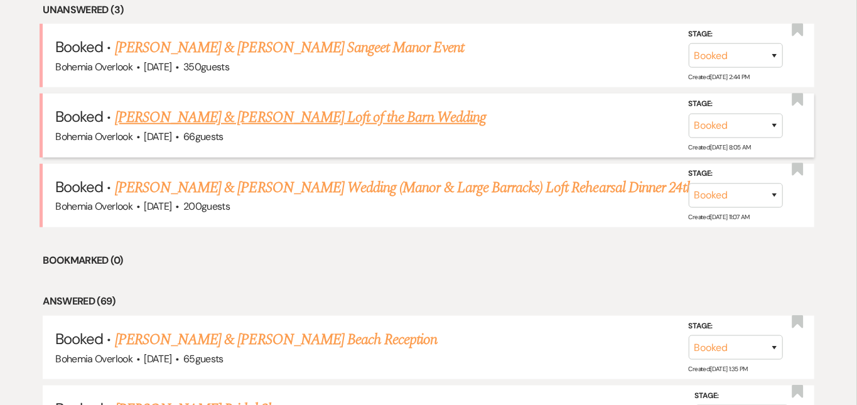
scroll to position [591, 0]
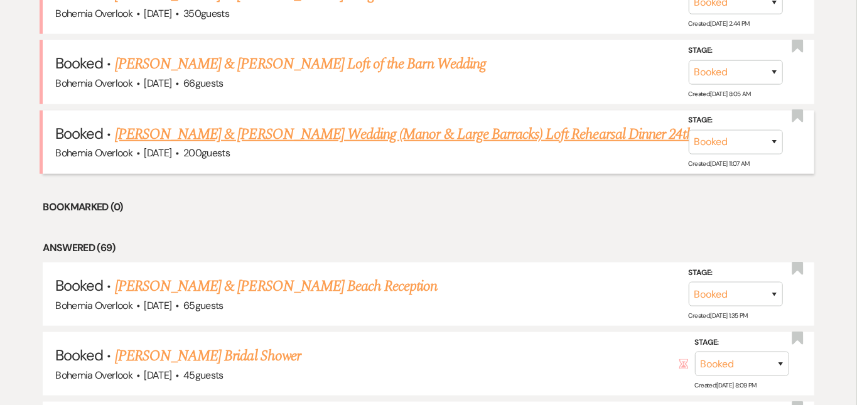
click at [628, 123] on link "[PERSON_NAME] & [PERSON_NAME] Wedding (Manor & Large Barracks) Loft Rehearsal D…" at bounding box center [404, 134] width 579 height 23
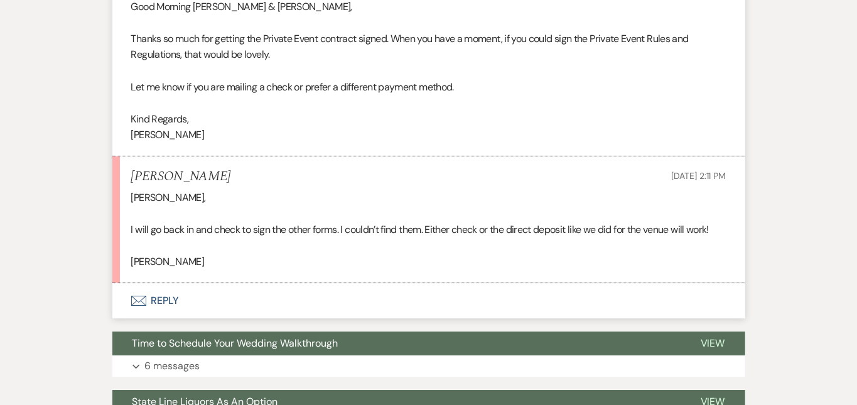
scroll to position [2112, 0]
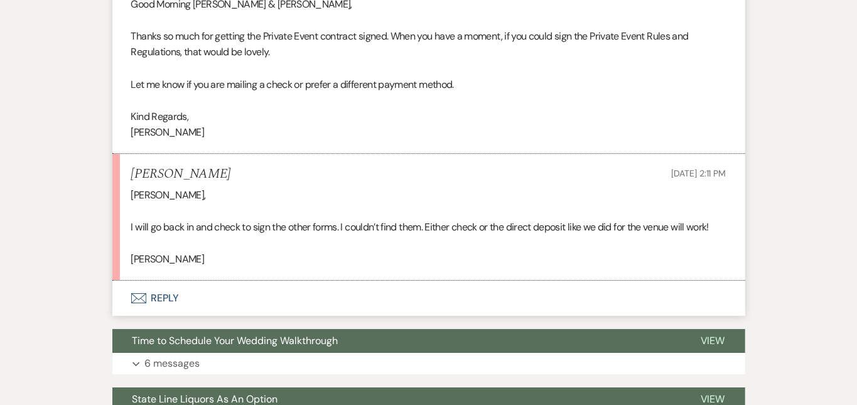
click at [473, 281] on button "Envelope Reply" at bounding box center [428, 298] width 633 height 35
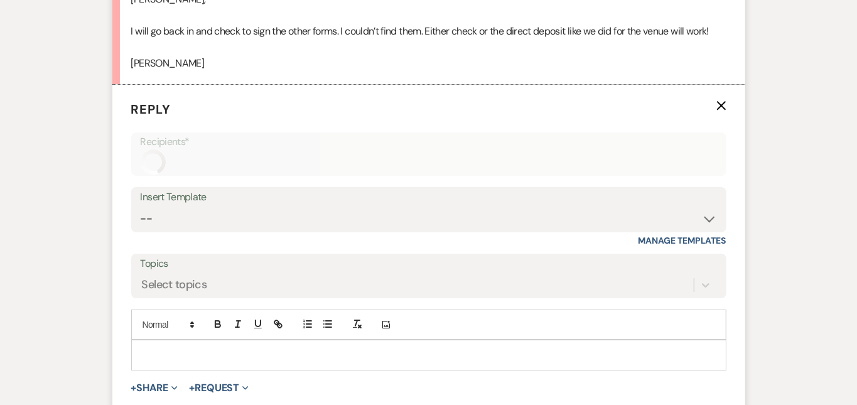
scroll to position [2338, 0]
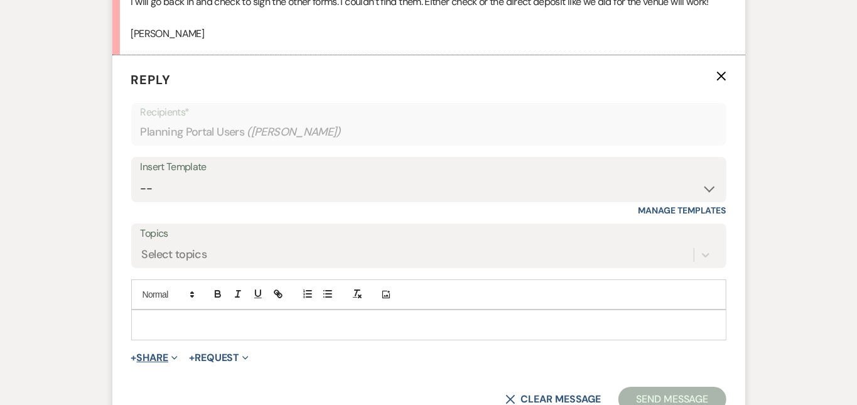
click at [131, 353] on button "+ Share Expand" at bounding box center [154, 358] width 47 height 10
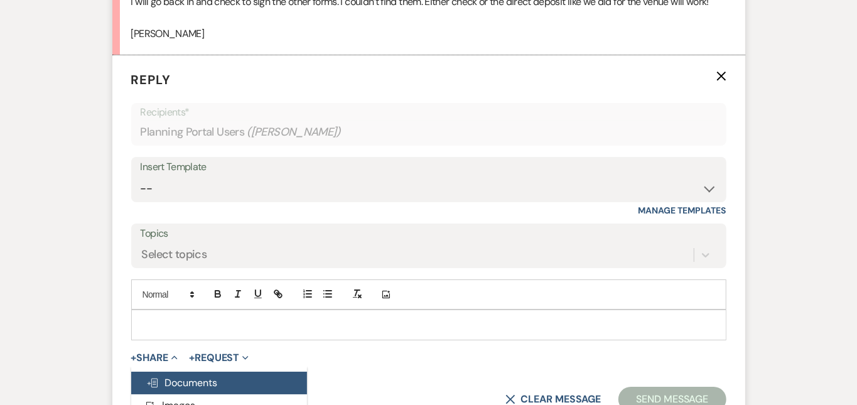
click at [146, 376] on span "Doc Upload Documents" at bounding box center [182, 382] width 72 height 13
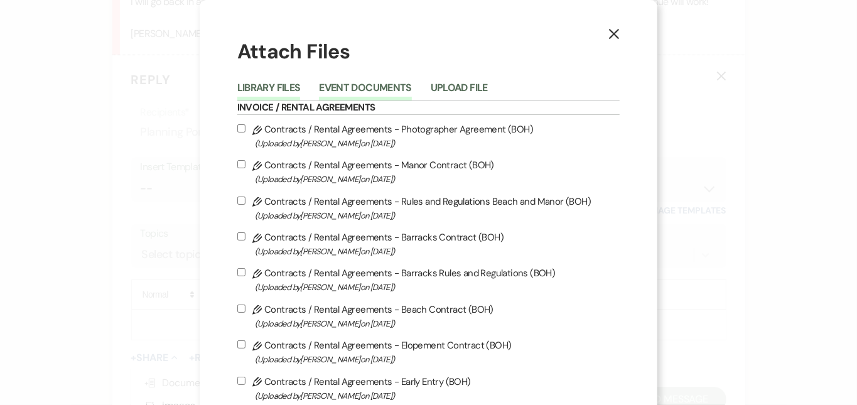
click at [394, 88] on button "Event Documents" at bounding box center [365, 92] width 92 height 18
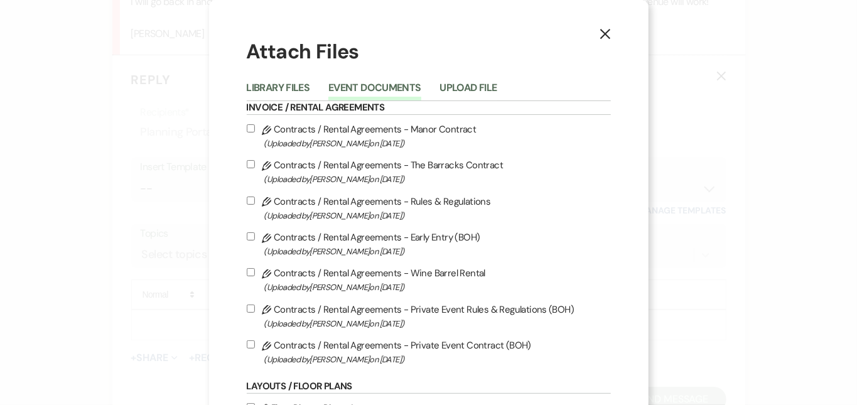
click at [419, 200] on label "Pencil Contracts / Rental Agreements - Rules & Regulations (Uploaded by [PERSON…" at bounding box center [429, 208] width 364 height 30
click at [255, 200] on input "Pencil Contracts / Rental Agreements - Rules & Regulations (Uploaded by [PERSON…" at bounding box center [251, 200] width 8 height 8
checkbox input "true"
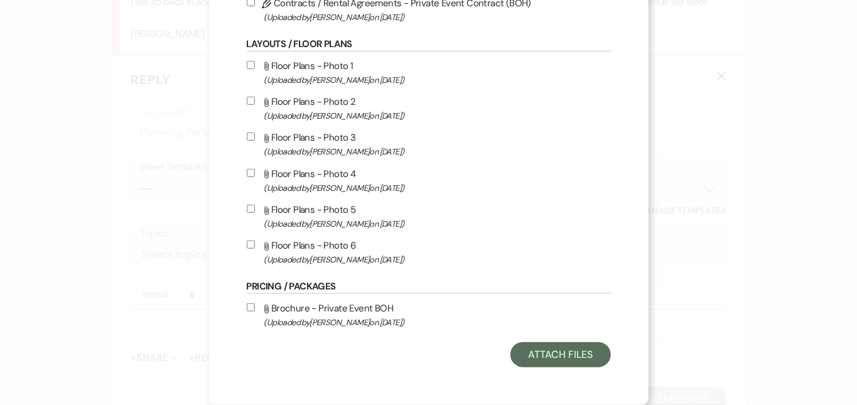
scroll to position [363, 0]
click at [601, 349] on button "Attach Files" at bounding box center [560, 354] width 100 height 25
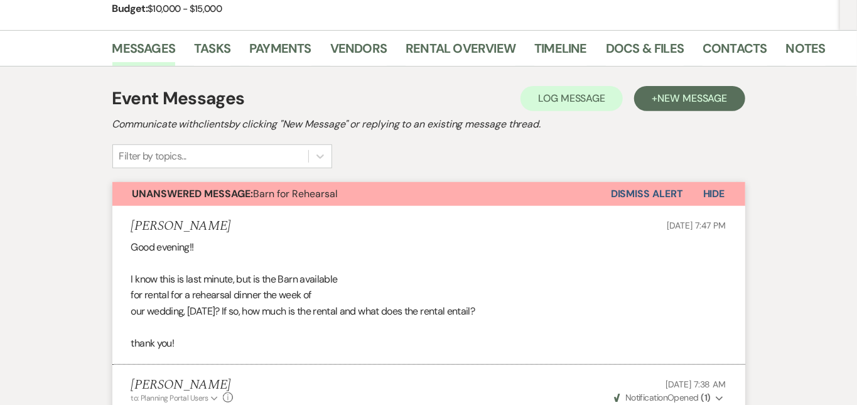
scroll to position [222, 0]
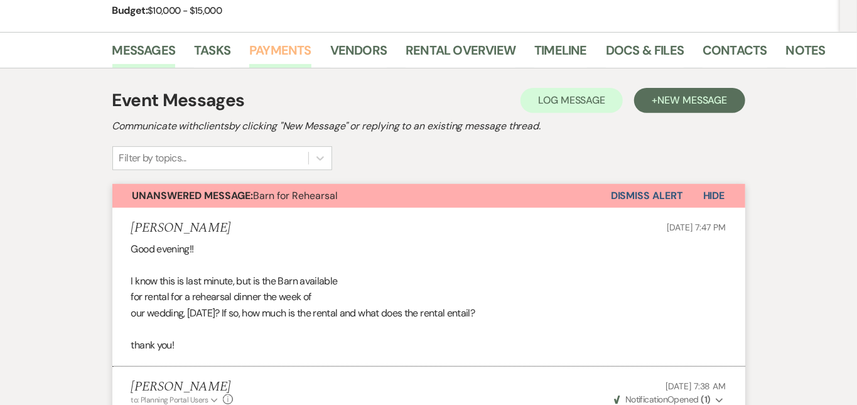
click at [259, 52] on link "Payments" at bounding box center [280, 54] width 62 height 28
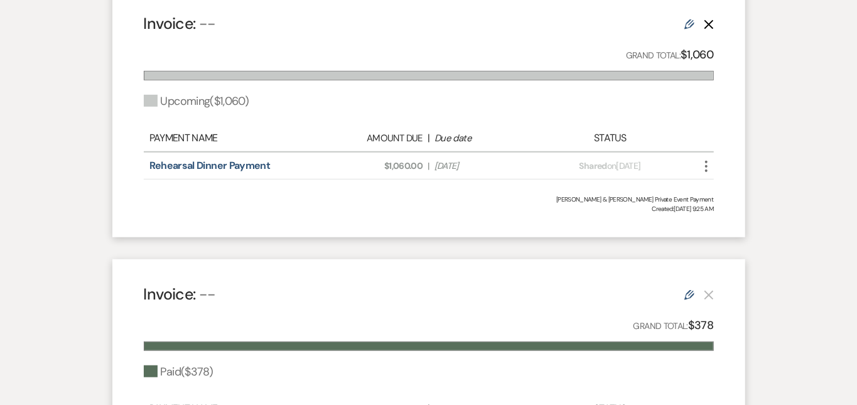
scroll to position [429, 0]
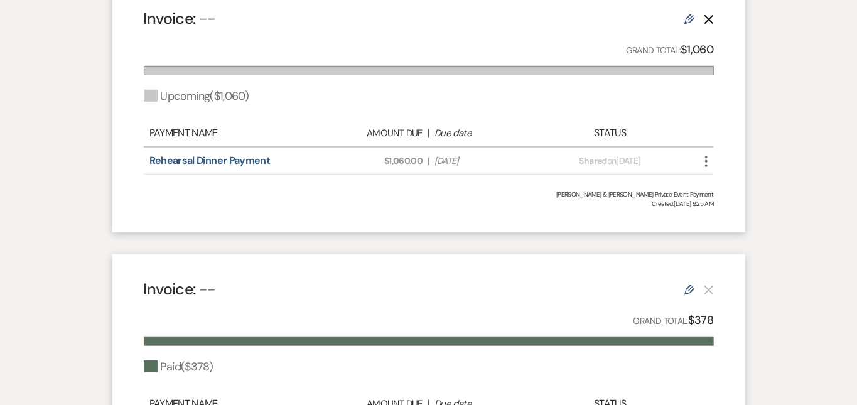
click at [714, 162] on icon "More" at bounding box center [706, 161] width 15 height 15
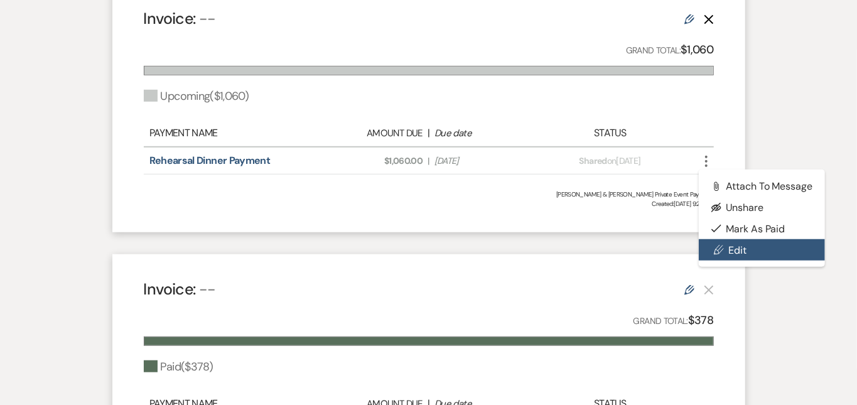
click at [768, 247] on link "Pencil Edit" at bounding box center [762, 249] width 127 height 21
select select "2"
select select "percentage"
select select "true"
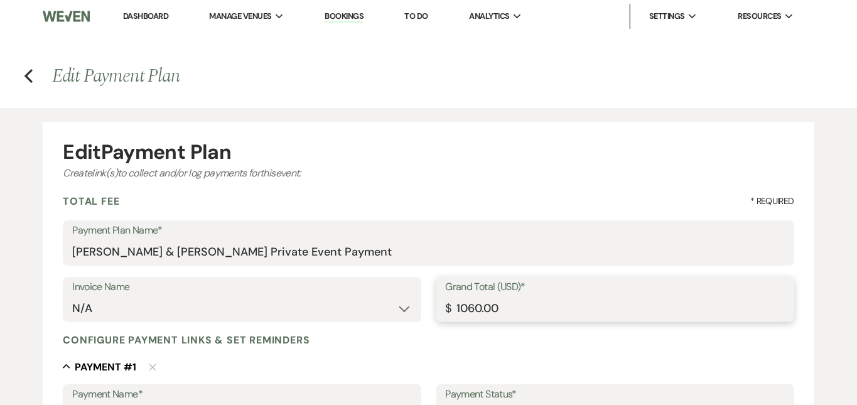
click at [481, 310] on input "1060.00" at bounding box center [615, 308] width 339 height 24
type input "106.00"
type input "1067.00"
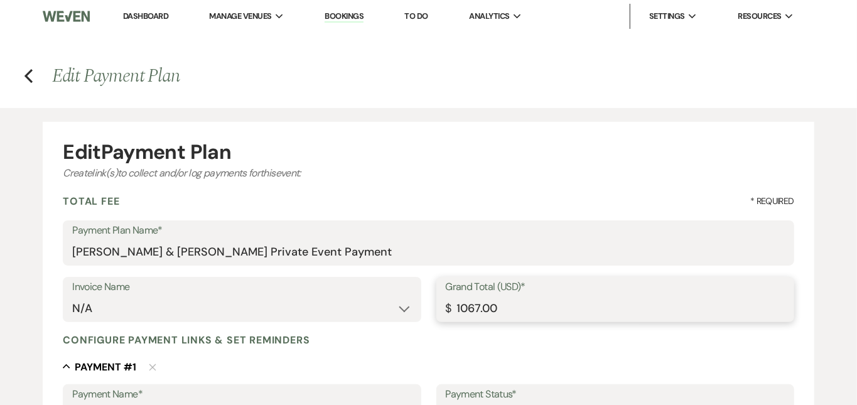
type input "1067.00"
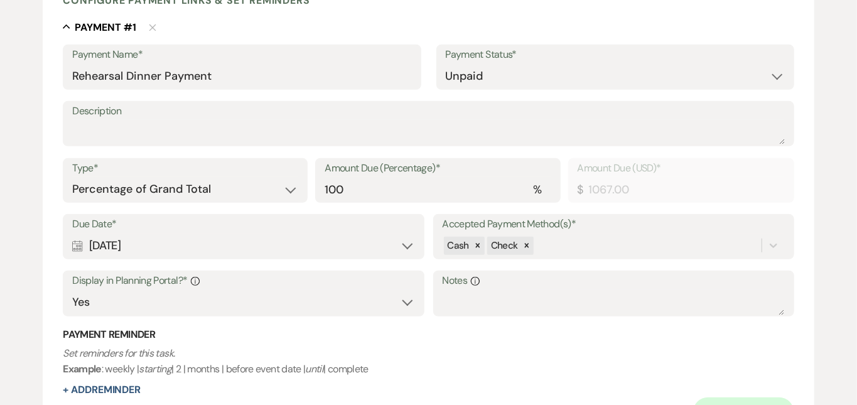
scroll to position [341, 0]
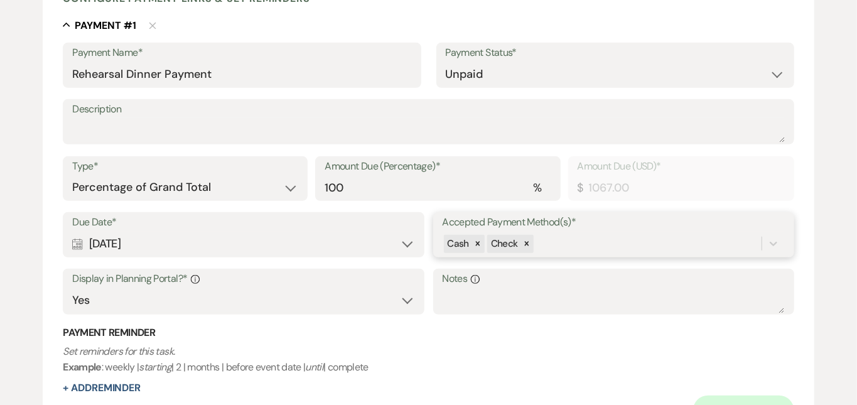
click at [569, 238] on div "Cash Check" at bounding box center [614, 244] width 342 height 24
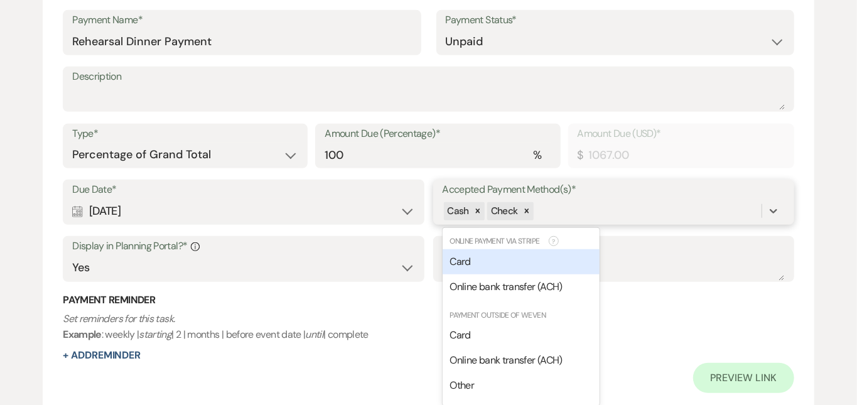
scroll to position [377, 0]
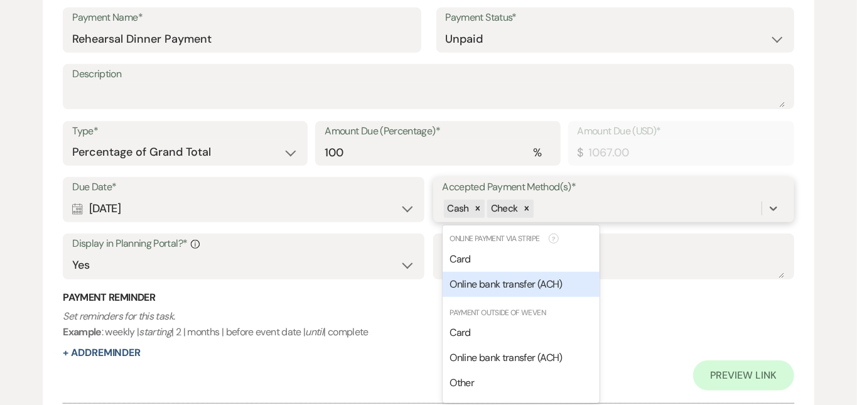
click at [561, 279] on span "Online bank transfer (ACH)" at bounding box center [506, 283] width 112 height 13
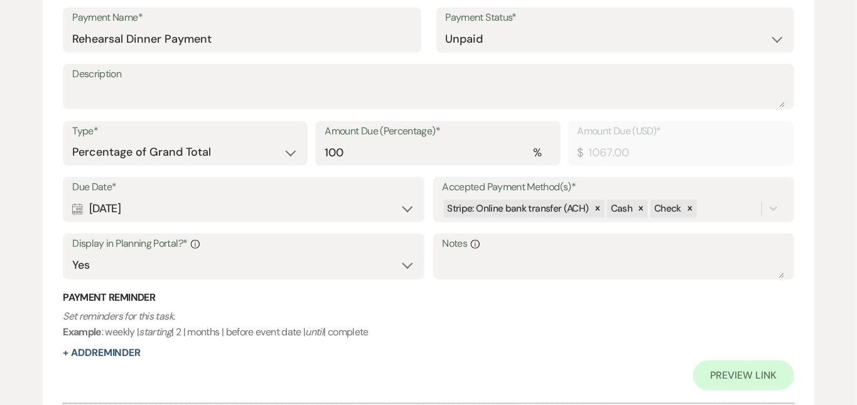
click at [826, 203] on div "Edit Payment Plan Create link(s) to collect and/or log payments for this event:…" at bounding box center [428, 103] width 857 height 744
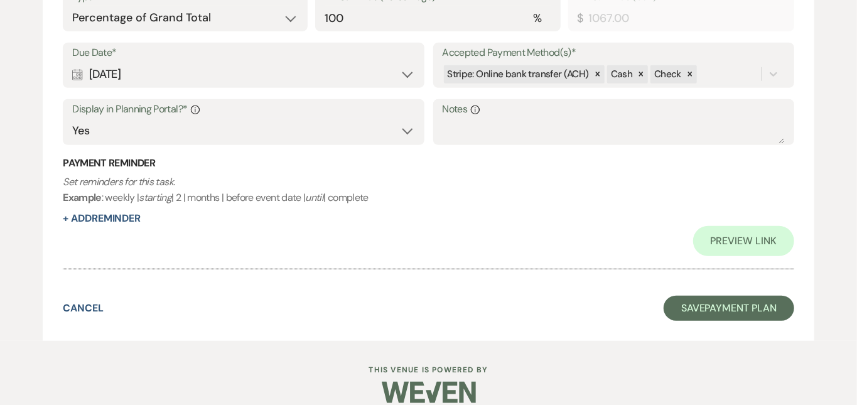
scroll to position [510, 0]
click at [743, 296] on button "Save Payment Plan" at bounding box center [728, 308] width 131 height 25
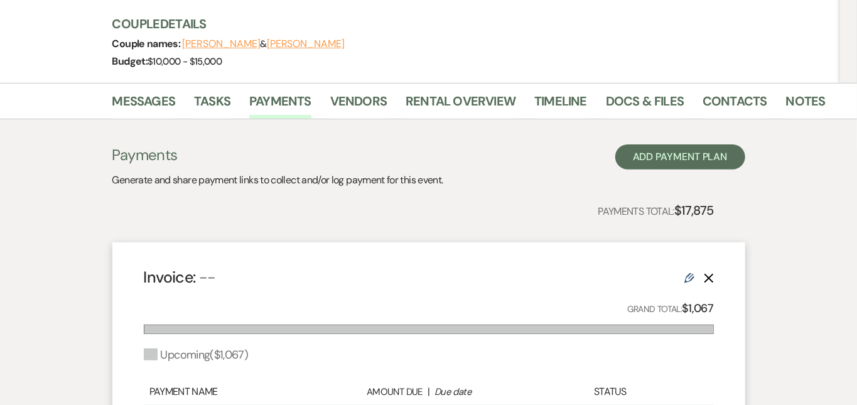
scroll to position [168, 0]
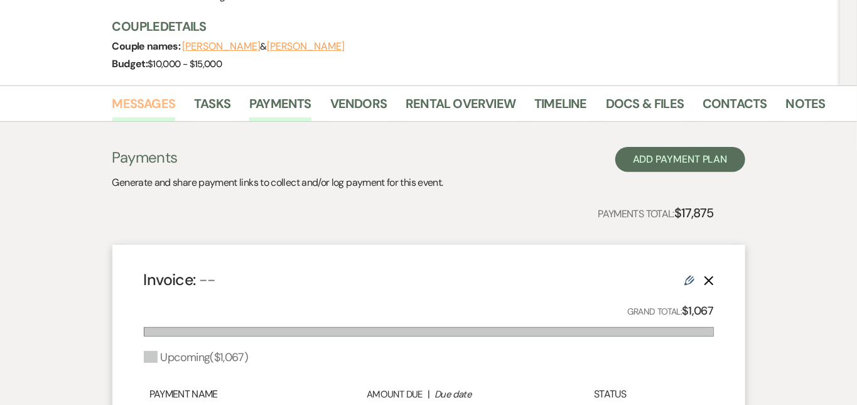
click at [126, 107] on link "Messages" at bounding box center [143, 108] width 63 height 28
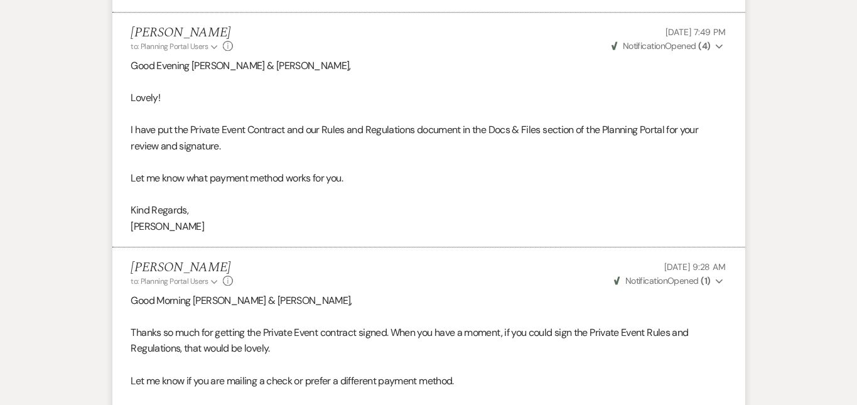
scroll to position [2343, 0]
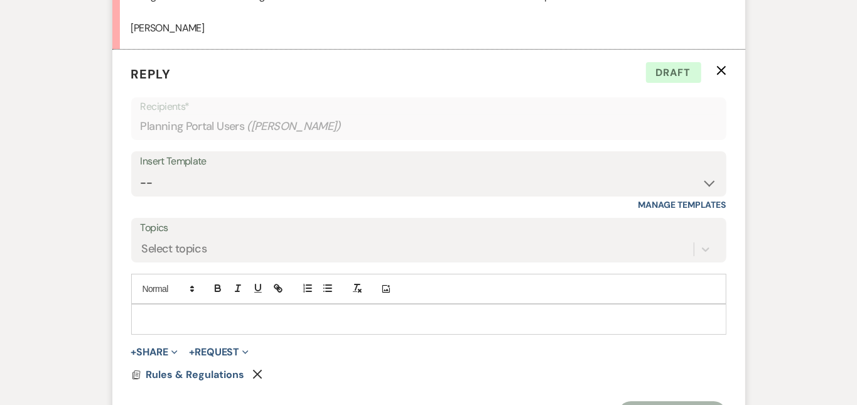
click at [314, 312] on p at bounding box center [428, 319] width 575 height 14
click at [252, 369] on icon "Remove" at bounding box center [257, 374] width 10 height 10
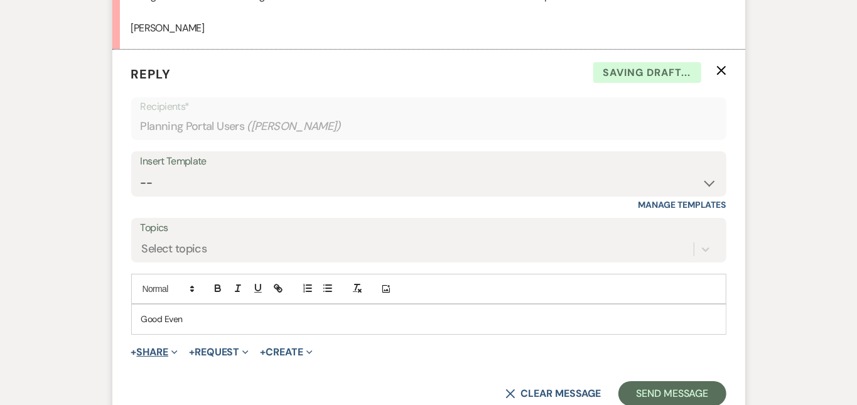
click at [131, 347] on button "+ Share Expand" at bounding box center [154, 352] width 47 height 10
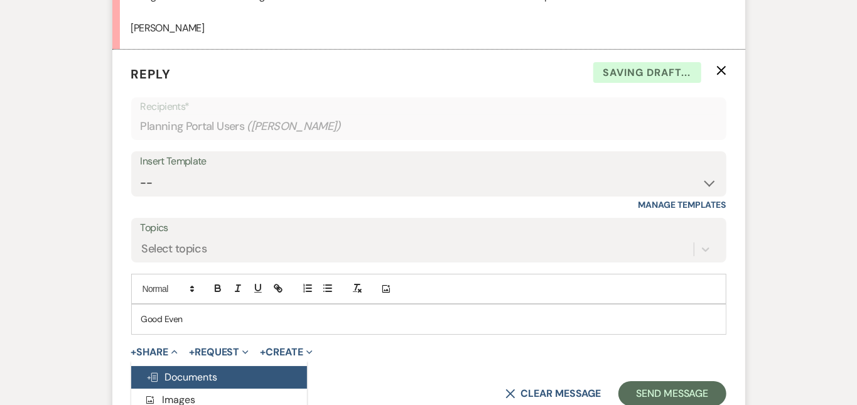
click at [146, 370] on span "Doc Upload Documents" at bounding box center [182, 376] width 72 height 13
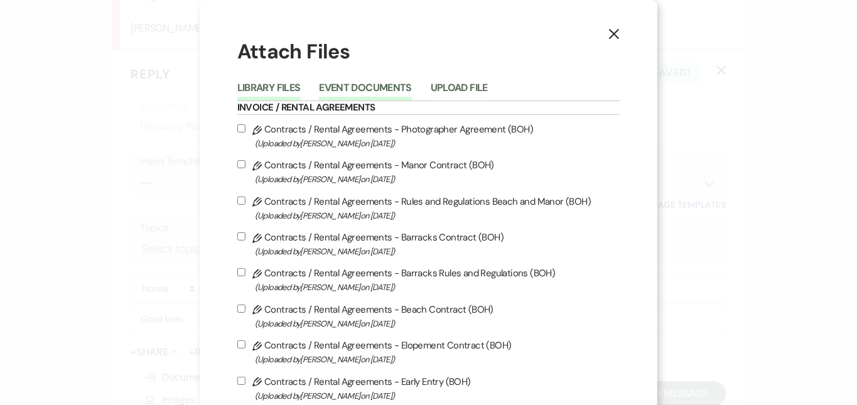
click at [402, 83] on button "Event Documents" at bounding box center [365, 92] width 92 height 18
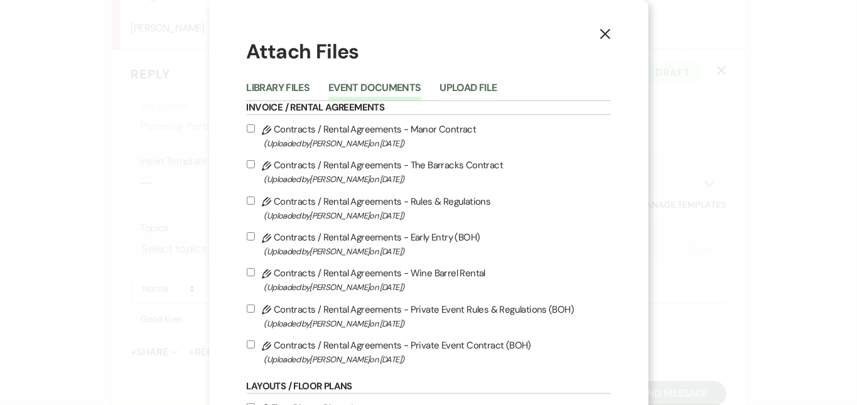
click at [379, 309] on label "Pencil Contracts / Rental Agreements - Private Event Rules & Regulations (BOH) …" at bounding box center [429, 316] width 364 height 30
click at [255, 309] on input "Pencil Contracts / Rental Agreements - Private Event Rules & Regulations (BOH) …" at bounding box center [251, 308] width 8 height 8
checkbox input "true"
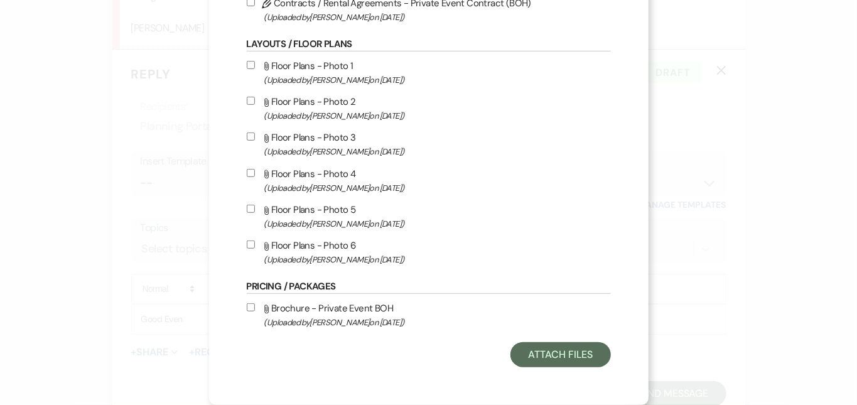
scroll to position [363, 0]
click at [557, 365] on button "Attach Files" at bounding box center [560, 354] width 100 height 25
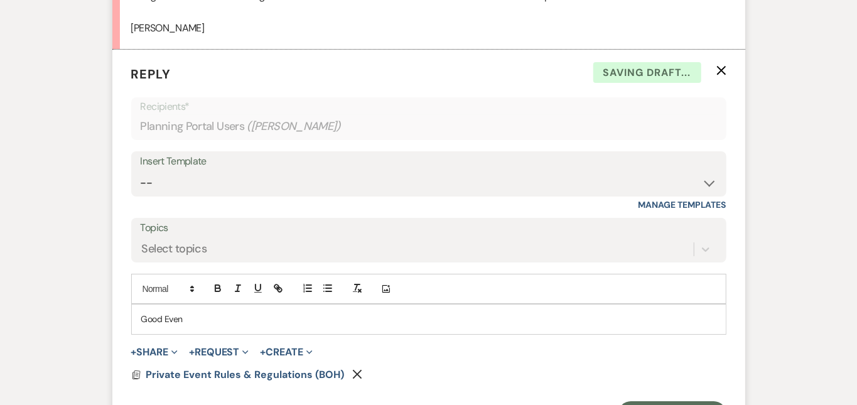
click at [413, 312] on p "Good Even" at bounding box center [428, 319] width 575 height 14
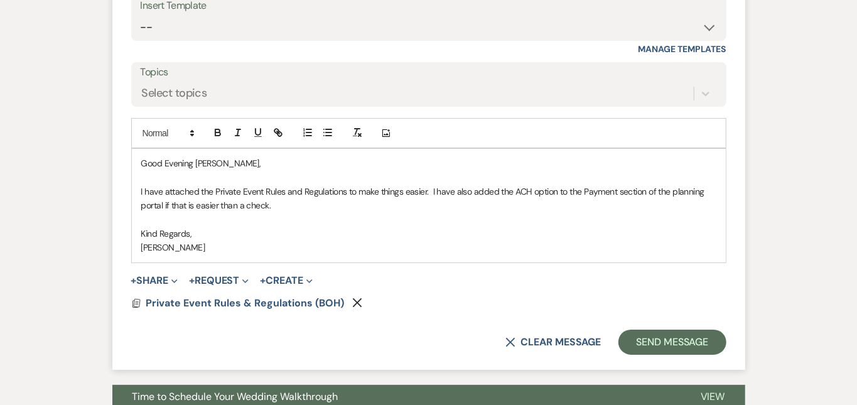
scroll to position [2507, 0]
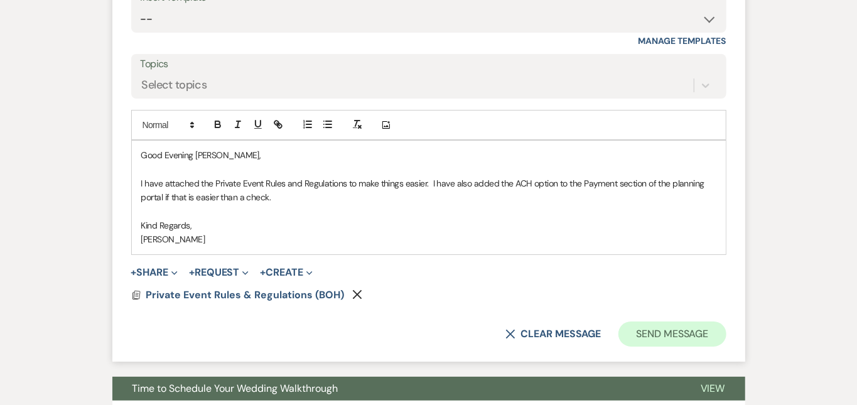
click at [719, 321] on button "Send Message" at bounding box center [671, 333] width 107 height 25
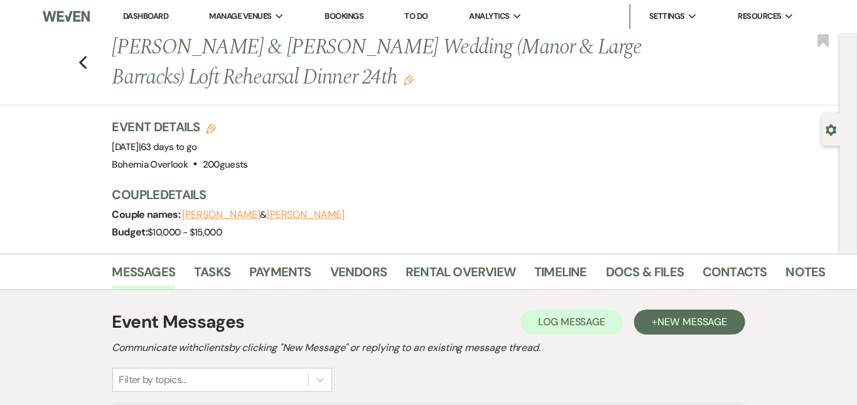
scroll to position [0, 0]
click at [153, 13] on link "Dashboard" at bounding box center [145, 16] width 45 height 11
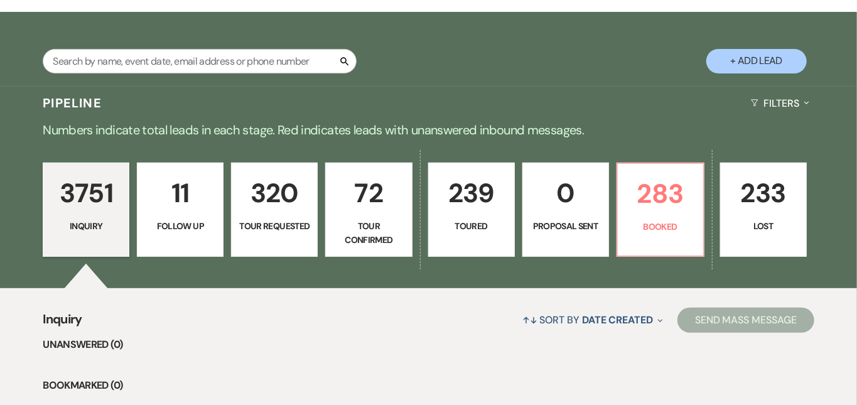
scroll to position [222, 0]
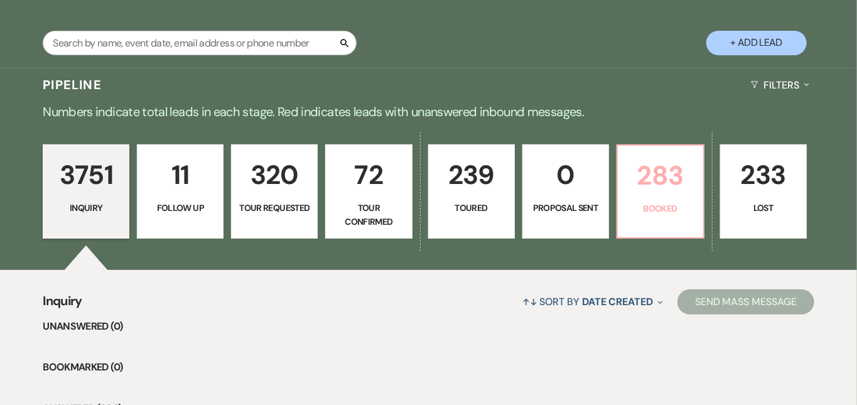
click at [681, 202] on p "Booked" at bounding box center [660, 208] width 70 height 14
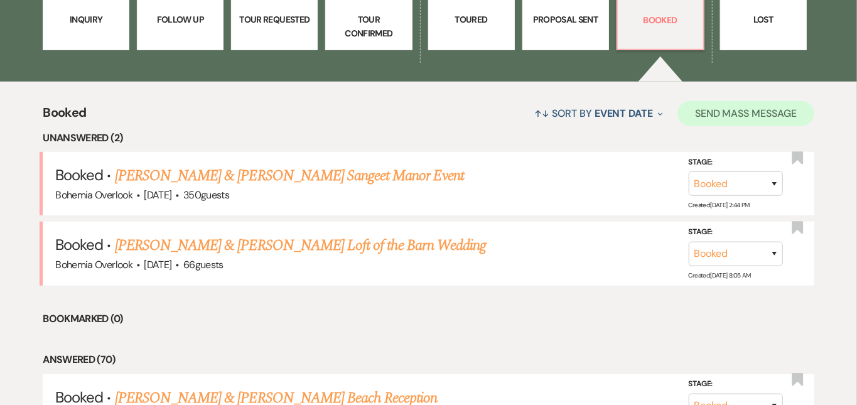
scroll to position [415, 0]
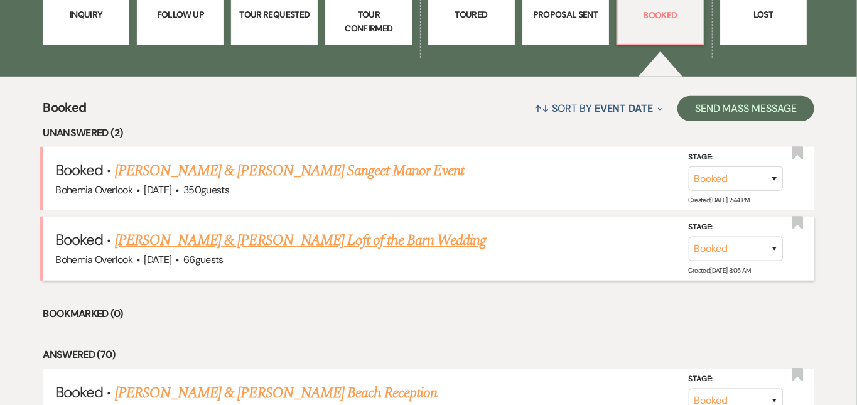
click at [431, 229] on link "[PERSON_NAME] & [PERSON_NAME] Loft of the Barn Wedding" at bounding box center [300, 240] width 371 height 23
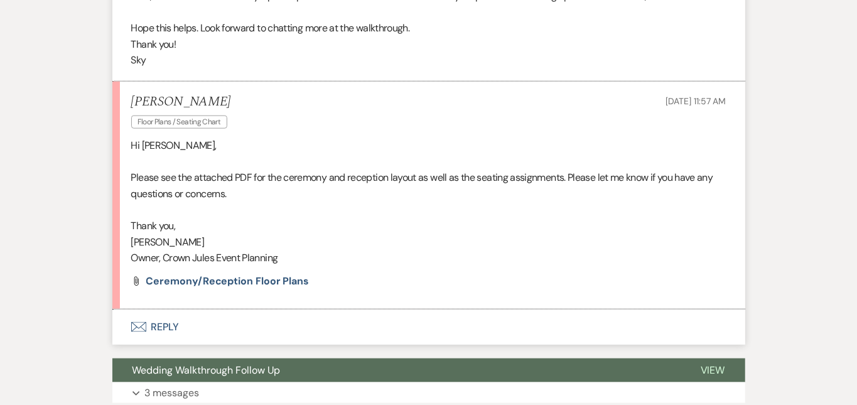
scroll to position [766, 0]
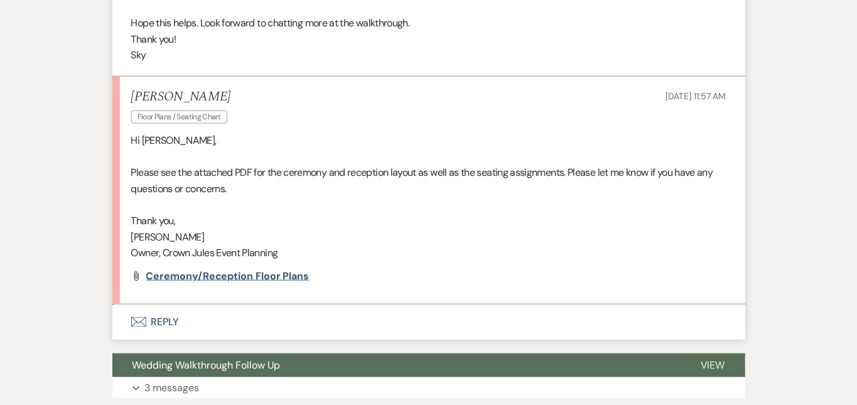
click at [261, 273] on span "Ceremony/Reception Floor Plans" at bounding box center [227, 275] width 163 height 13
click at [810, 72] on div "Messages Tasks Payments Vendors Rental Overview Timeline Docs & Files Contacts …" at bounding box center [428, 376] width 857 height 1837
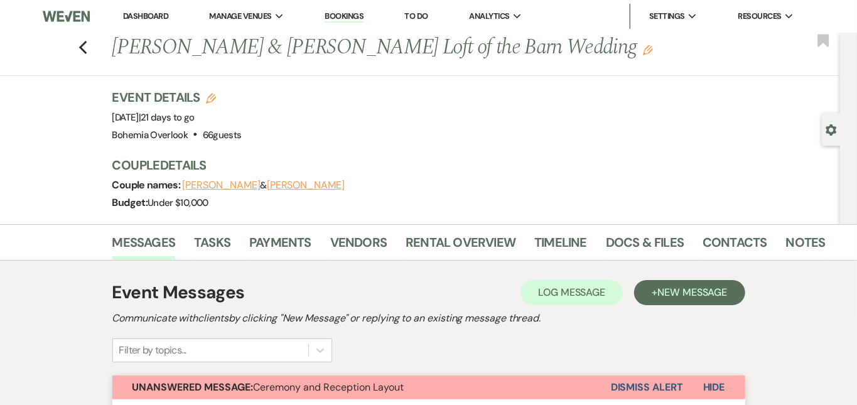
scroll to position [0, 0]
click at [161, 11] on link "Dashboard" at bounding box center [145, 16] width 45 height 11
